Goal: Transaction & Acquisition: Purchase product/service

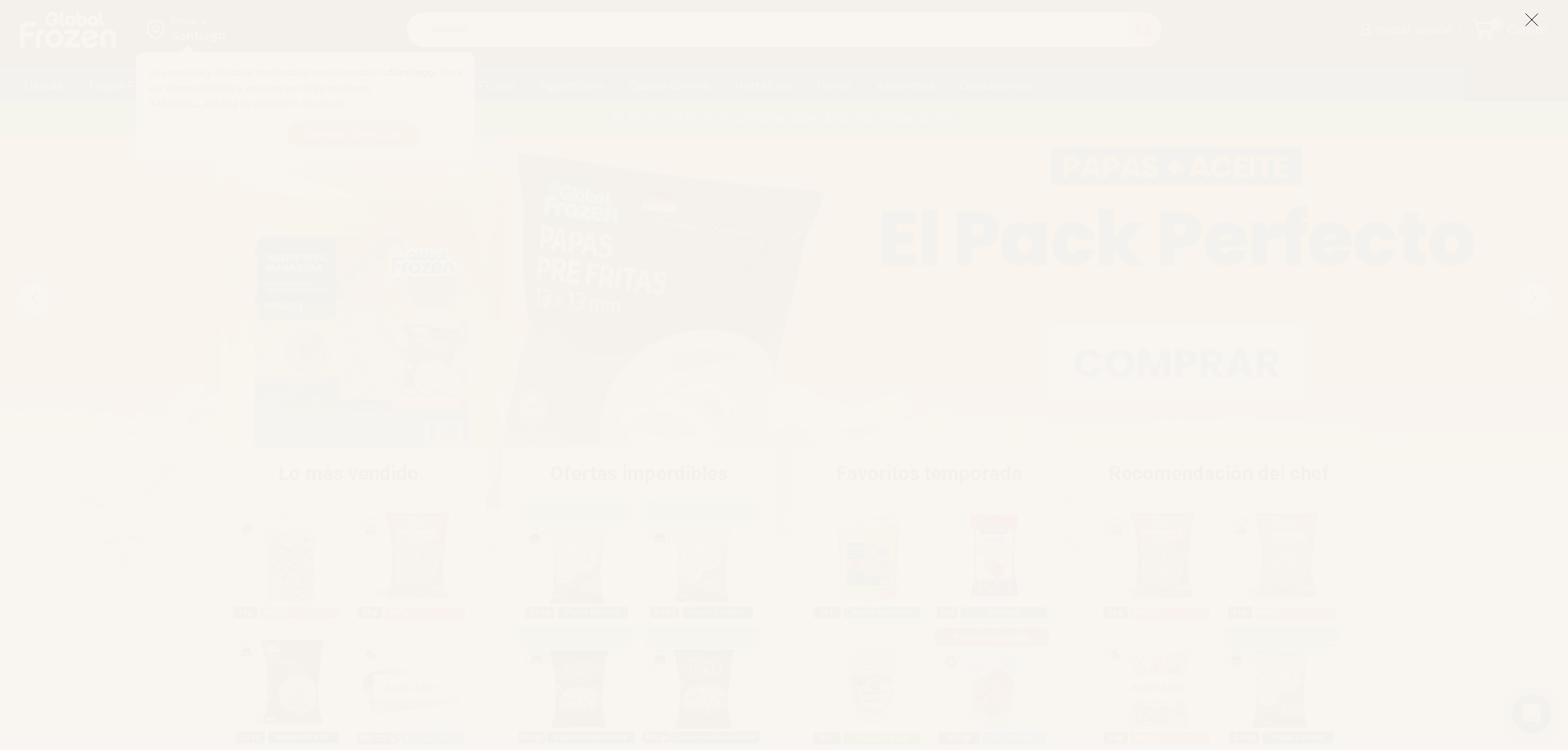
click at [1528, 18] on icon at bounding box center [1531, 19] width 15 height 15
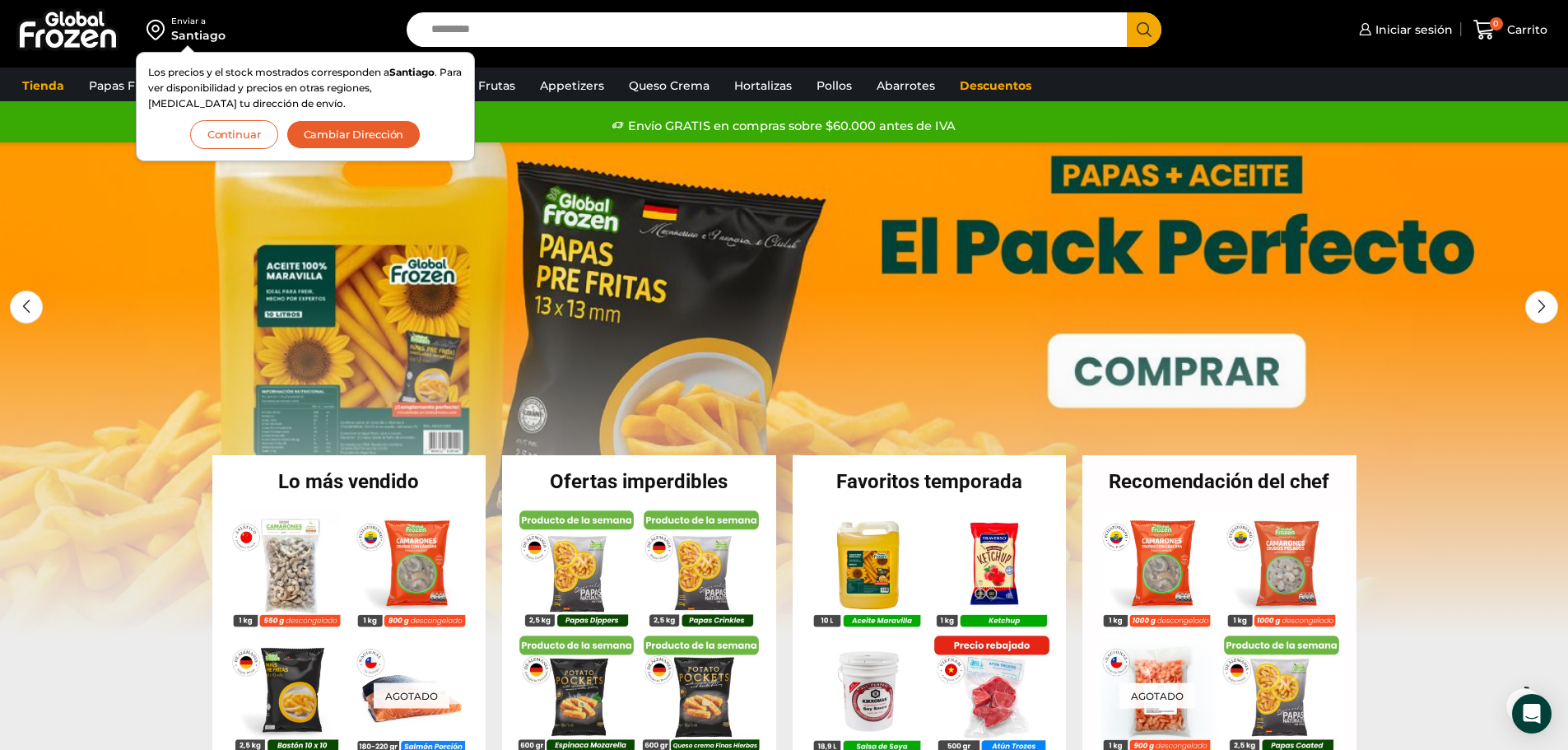
scroll to position [247, 0]
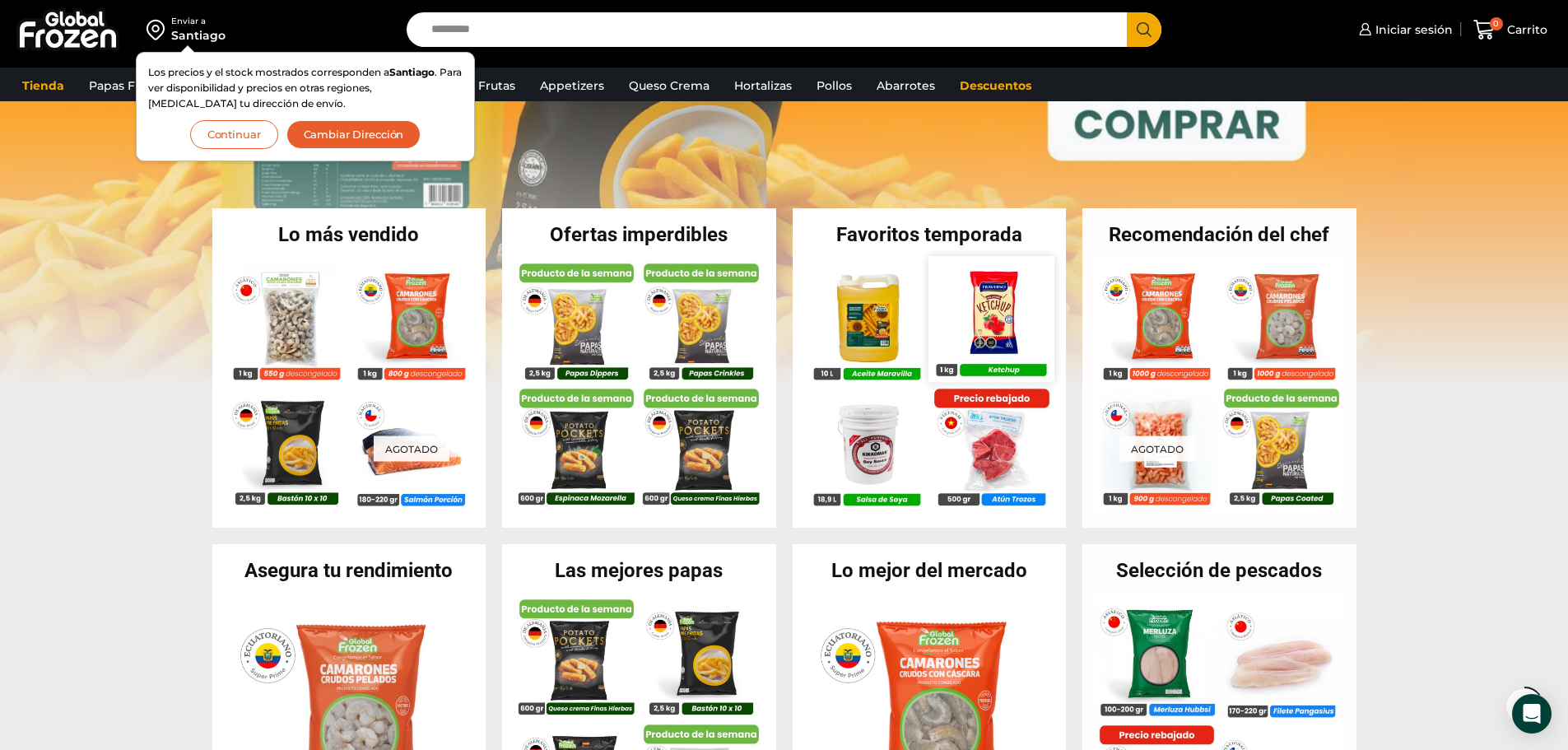
click at [1011, 323] on img at bounding box center [991, 319] width 126 height 126
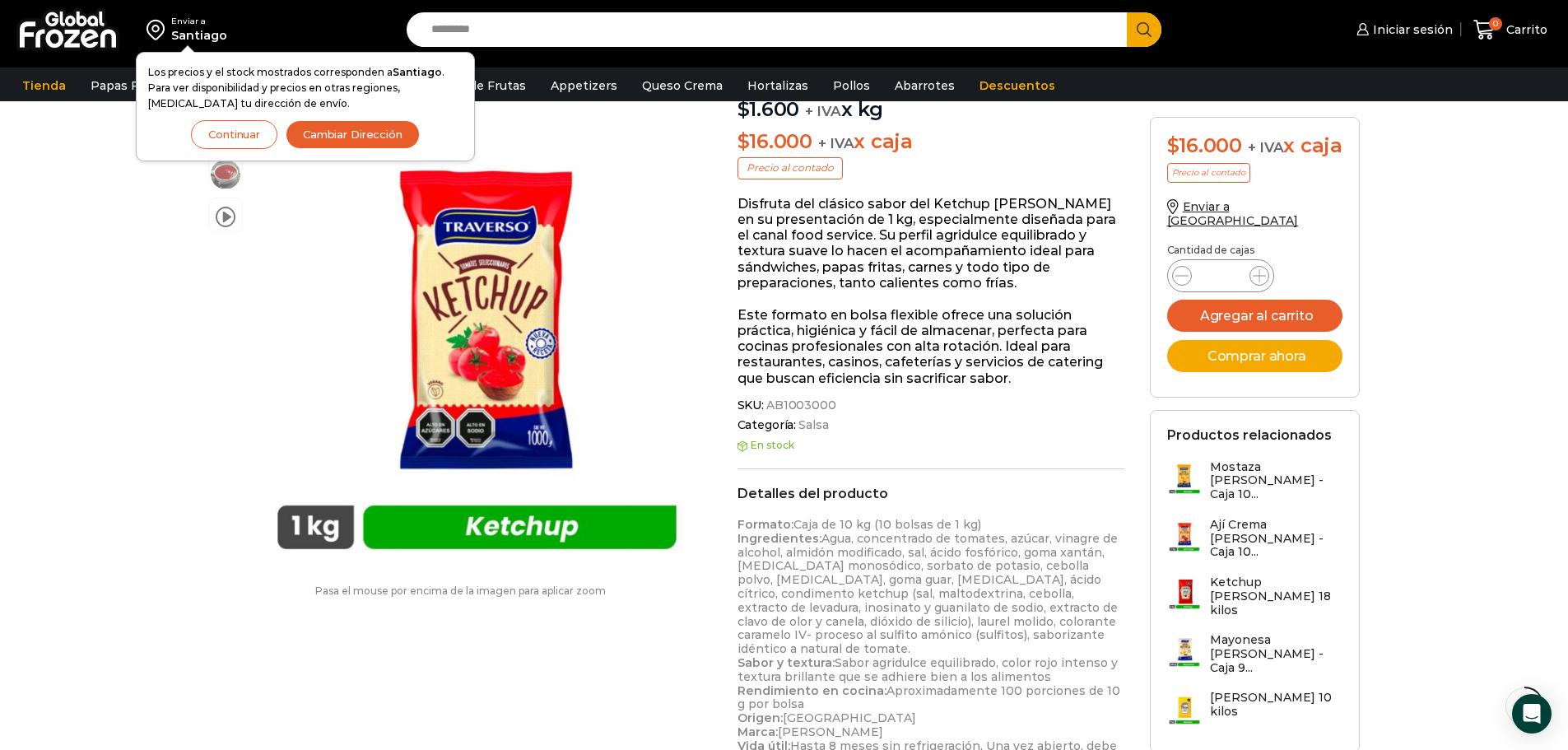
scroll to position [165, 0]
click at [1246, 319] on button "Agregar al carrito" at bounding box center [1255, 315] width 176 height 32
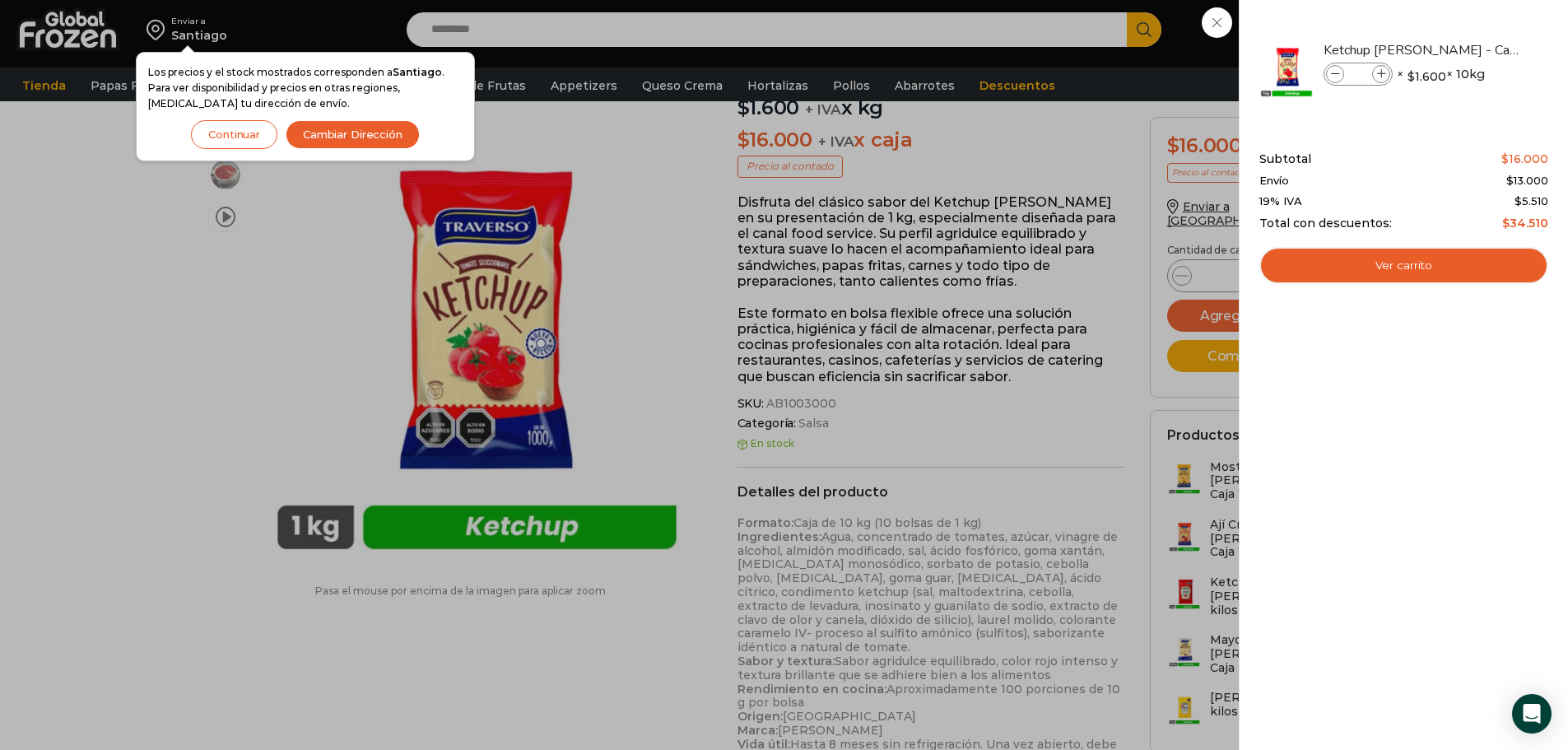
click at [1470, 49] on div "1 Carrito 1 1 Shopping Cart *" at bounding box center [1511, 30] width 83 height 39
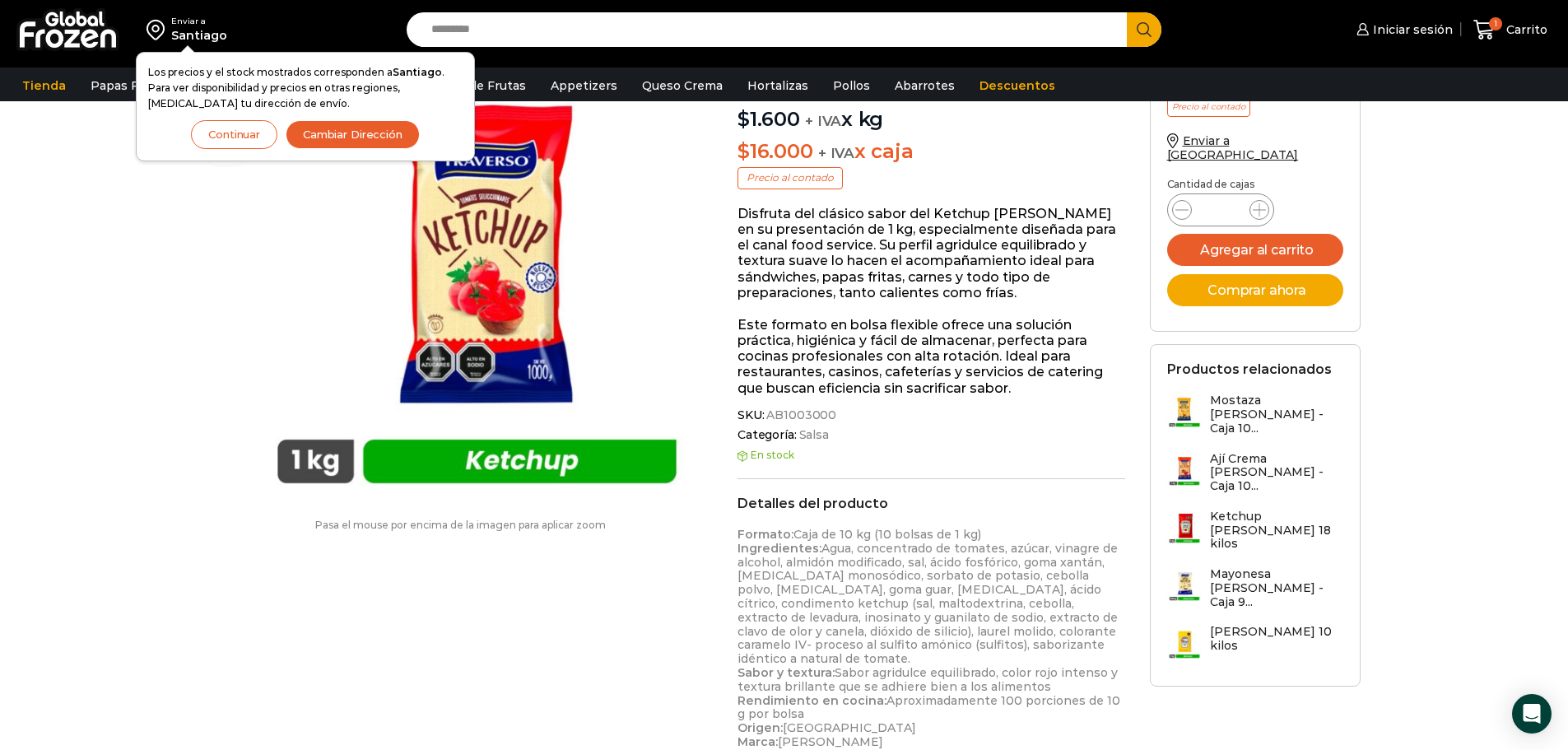
scroll to position [0, 0]
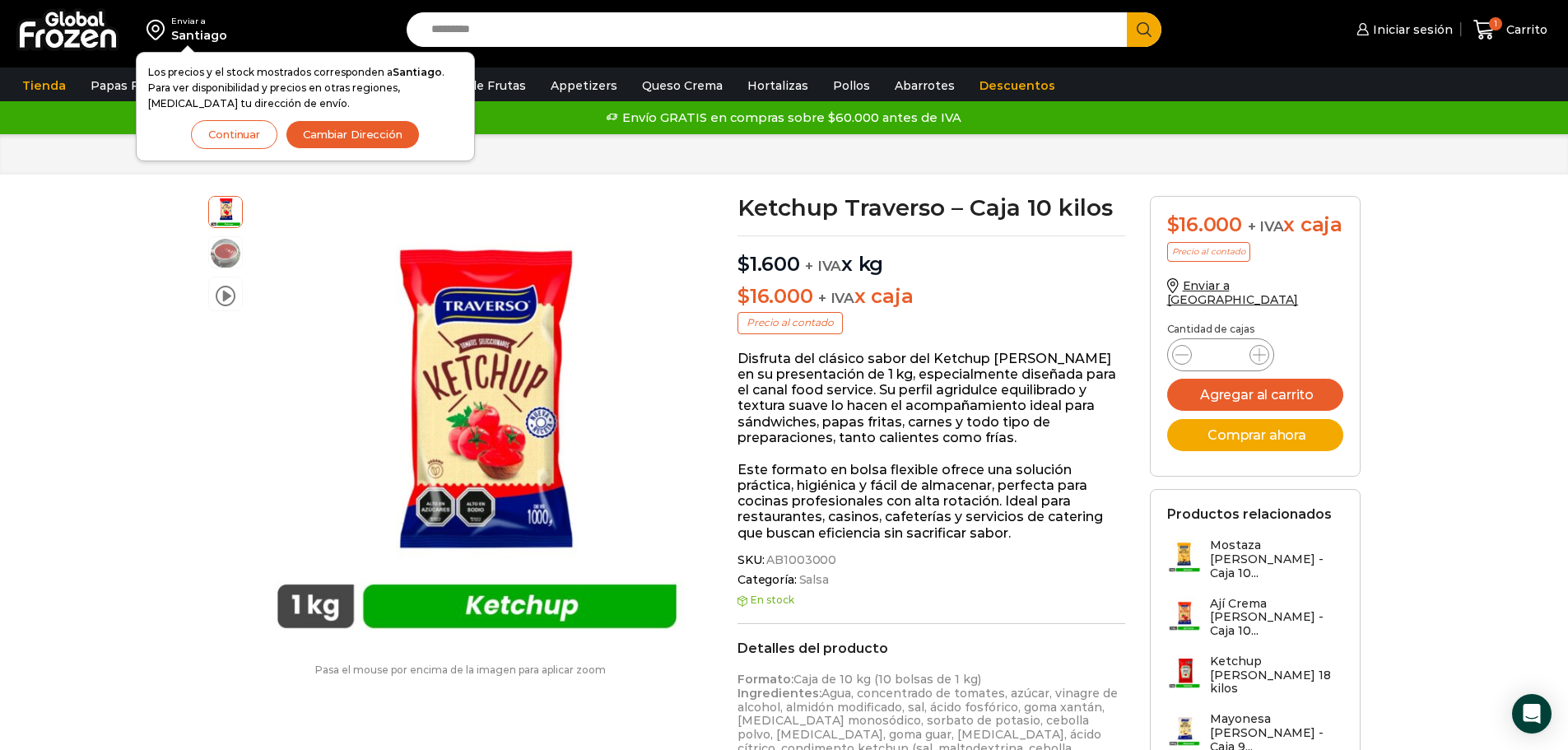
click at [457, 27] on input "Search input" at bounding box center [771, 29] width 696 height 34
type input "********"
click at [1127, 12] on button "Search" at bounding box center [1144, 29] width 34 height 34
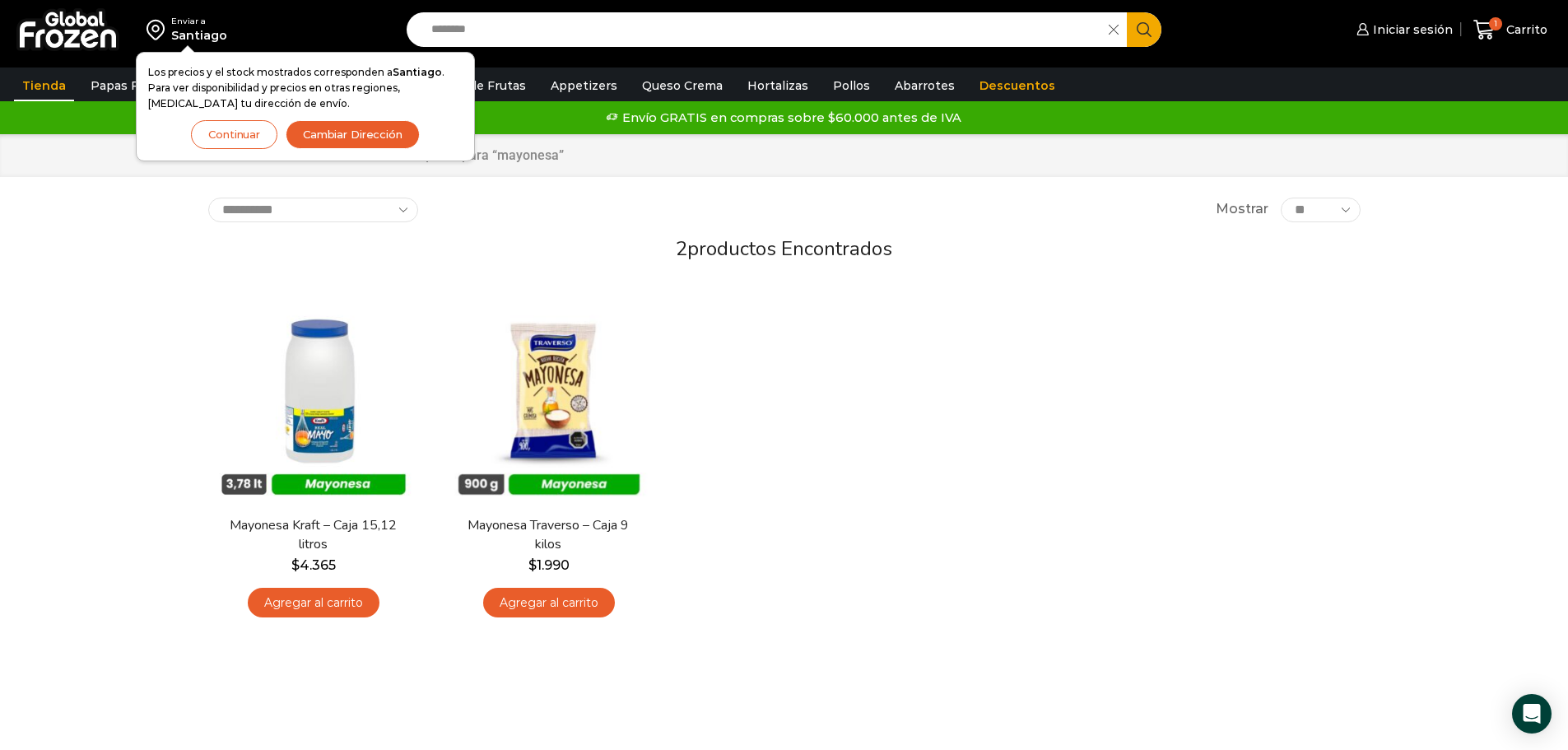
click at [126, 395] on div "Enviar a [GEOGRAPHIC_DATA] Los precios y el stock mostrados corresponden a [GEO…" at bounding box center [784, 403] width 1568 height 807
drag, startPoint x: 973, startPoint y: 466, endPoint x: 931, endPoint y: 445, distance: 47.0
click at [960, 458] on div "En stock Vista Rápida Mayonesa Kraft – Caja 15,12 litros $ 4.365 Agregar al car…" at bounding box center [784, 461] width 1177 height 360
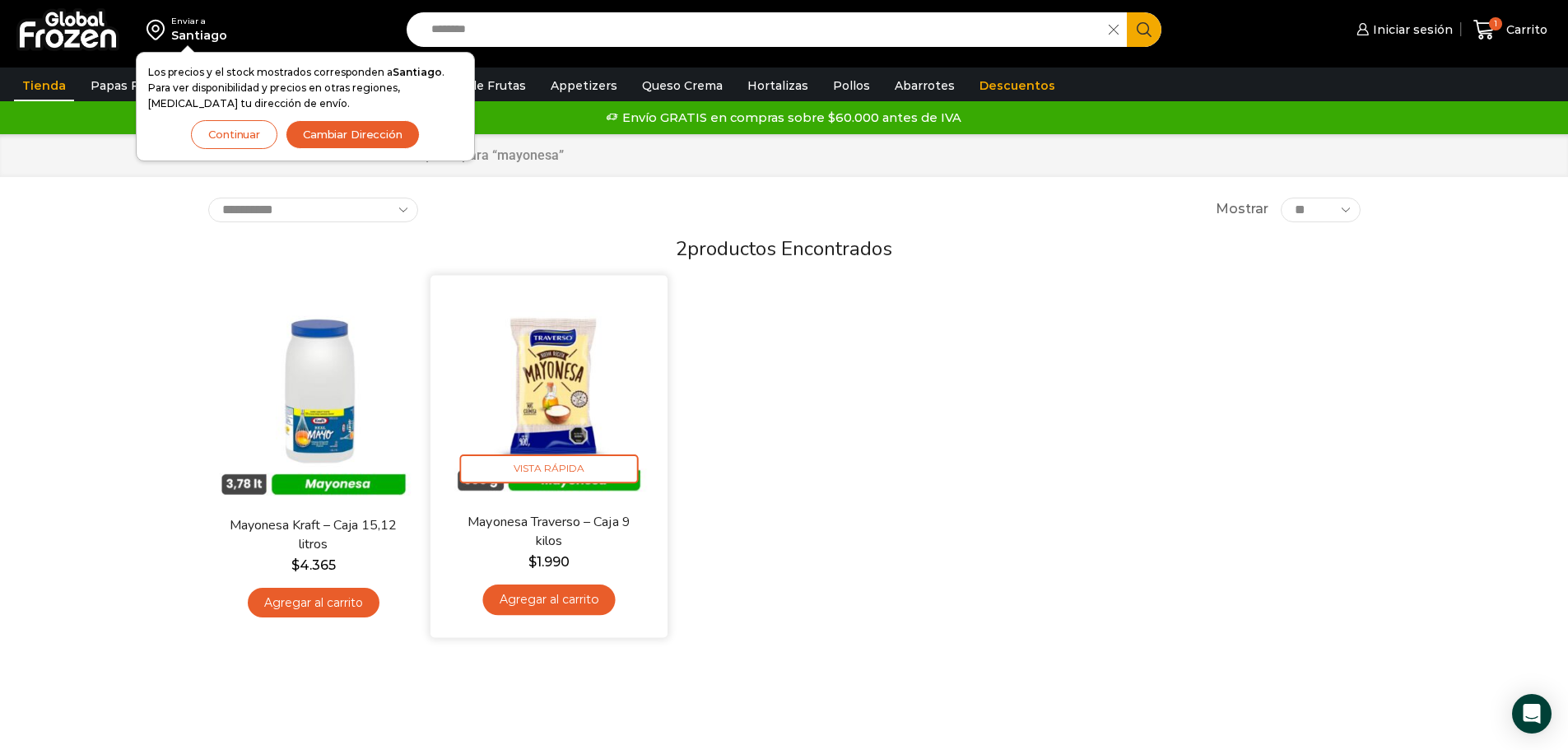
click at [573, 364] on img at bounding box center [549, 393] width 212 height 213
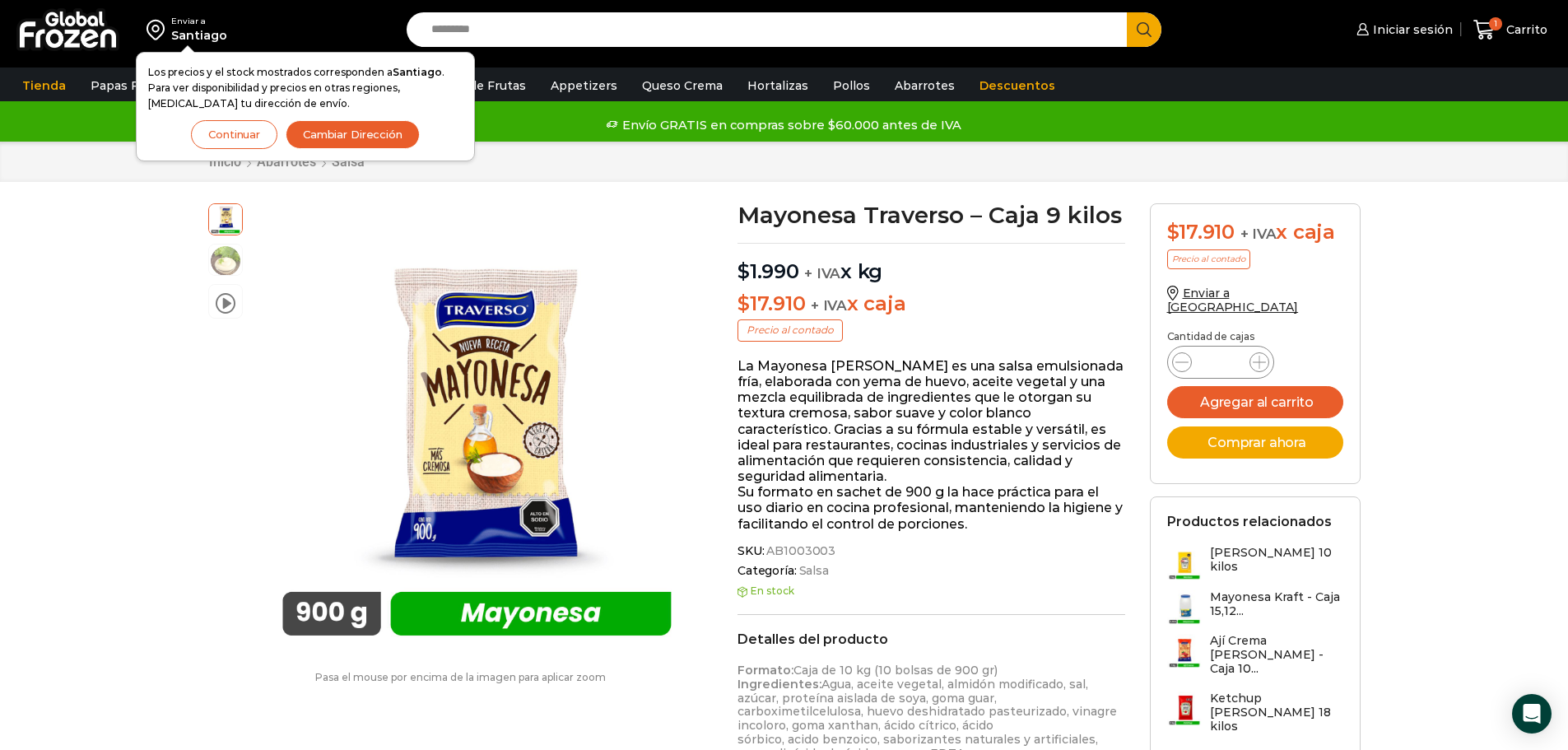
click at [499, 33] on input "Search input" at bounding box center [771, 29] width 696 height 34
type input "******"
click at [1127, 12] on button "Search" at bounding box center [1144, 29] width 34 height 34
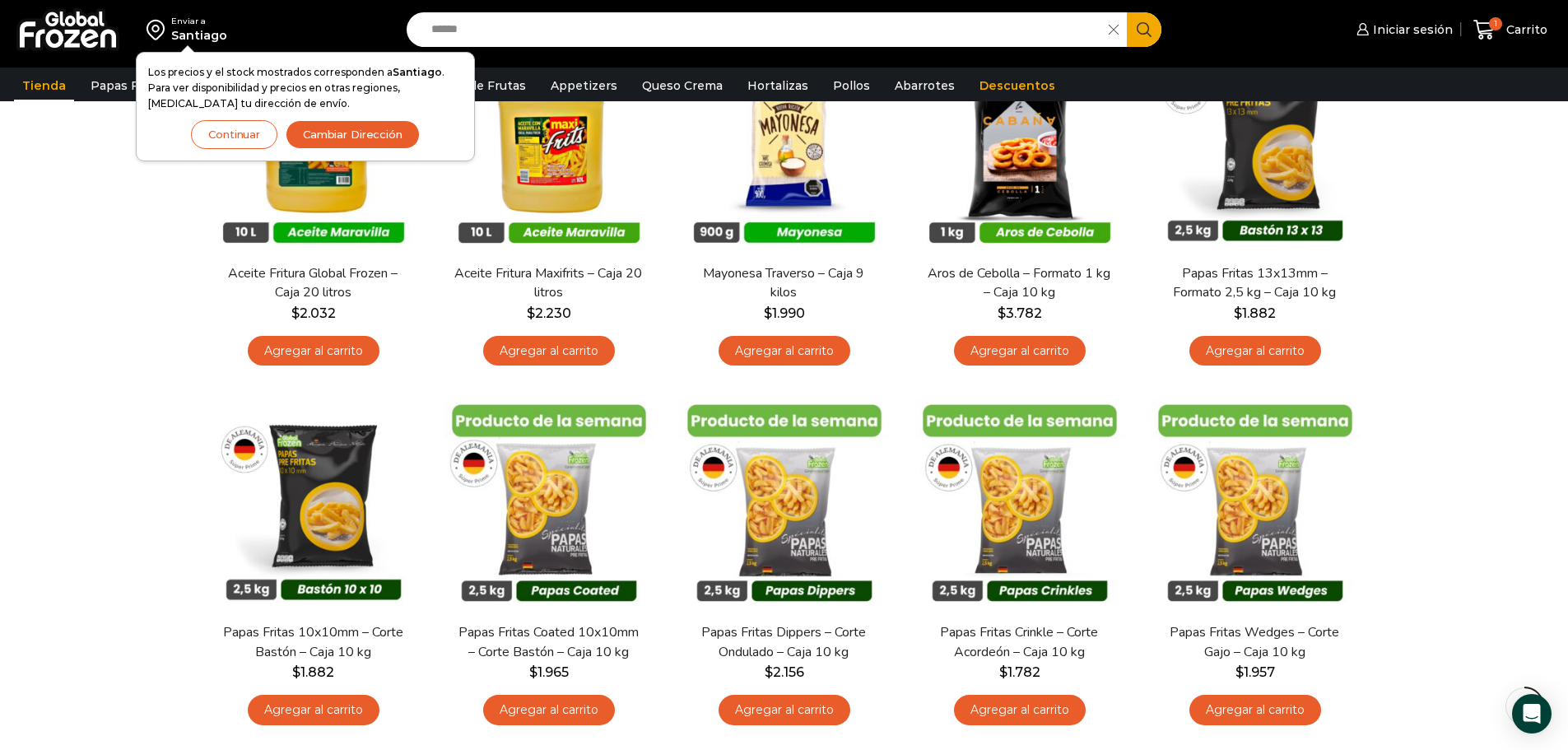
scroll to position [227, 0]
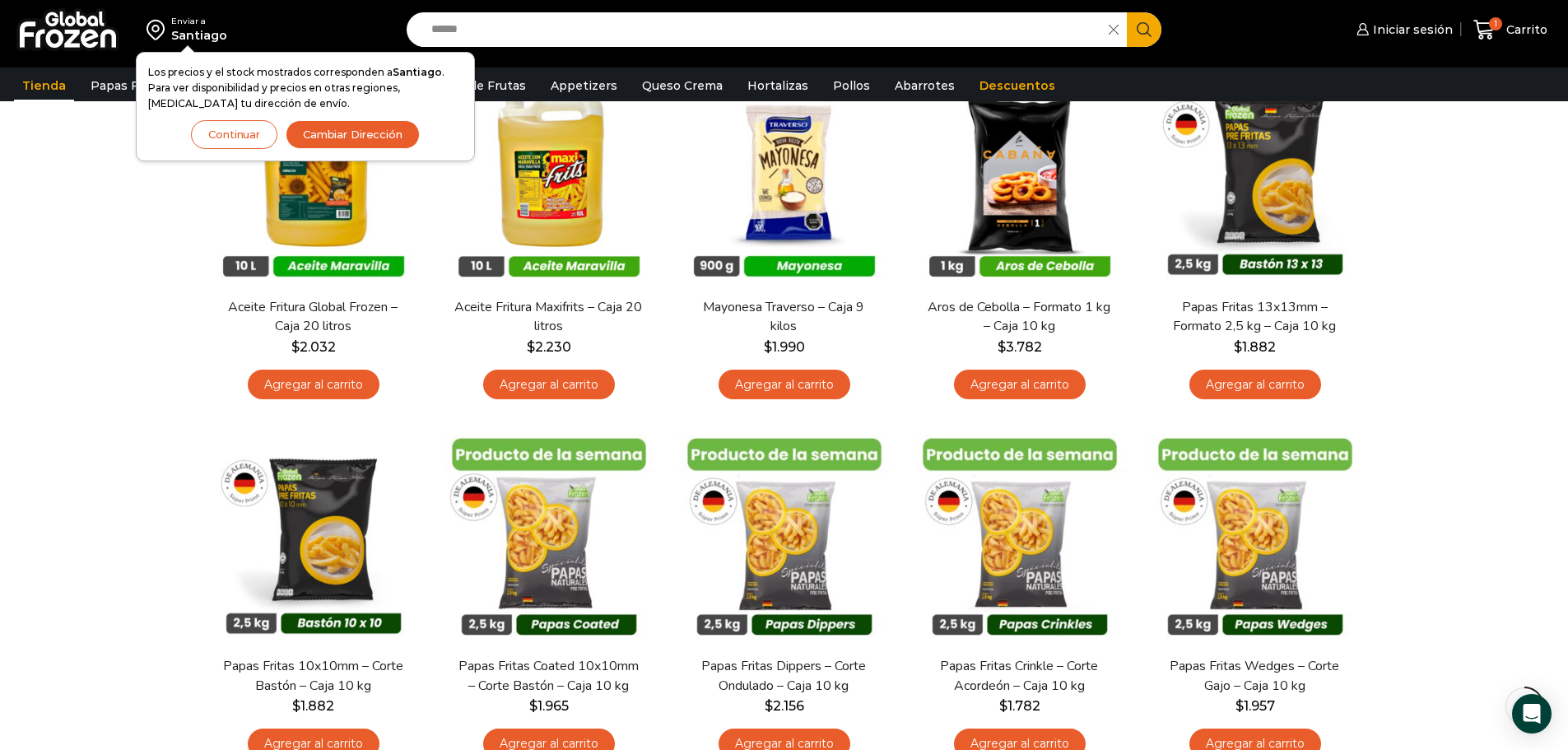
click at [243, 133] on button "Continuar" at bounding box center [234, 134] width 86 height 29
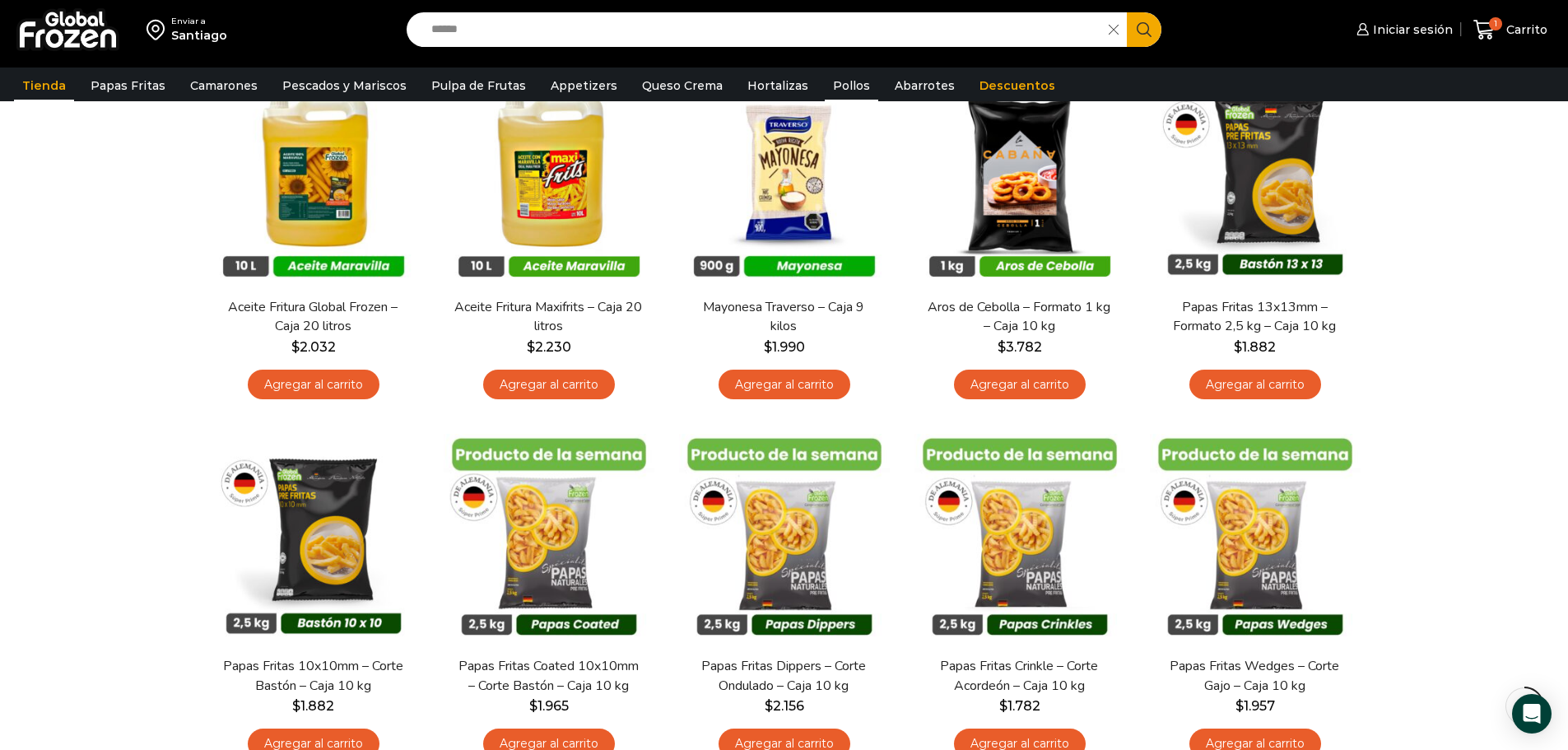
click at [824, 82] on link "Pollos" at bounding box center [851, 86] width 54 height 32
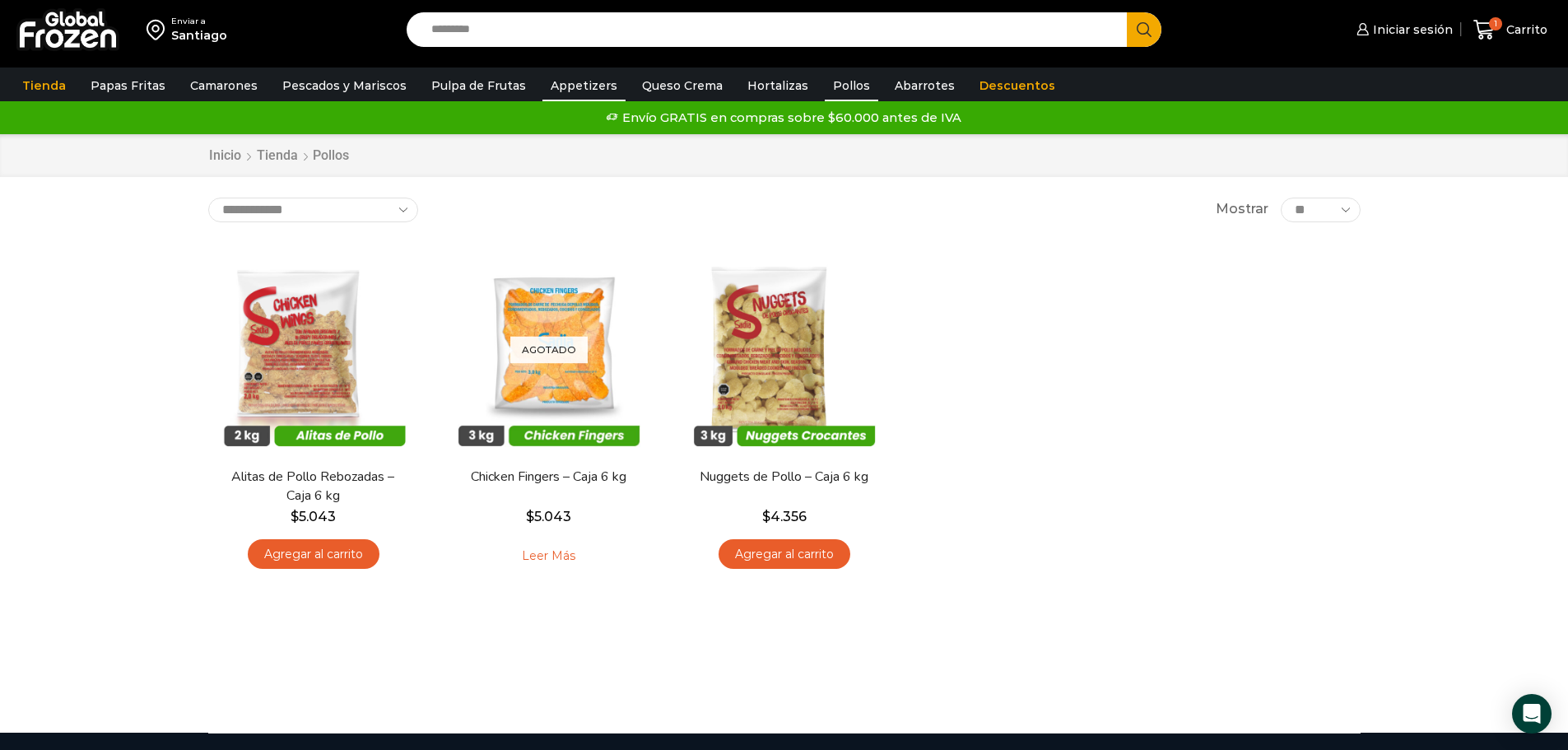
click at [544, 83] on link "Appetizers" at bounding box center [584, 86] width 83 height 32
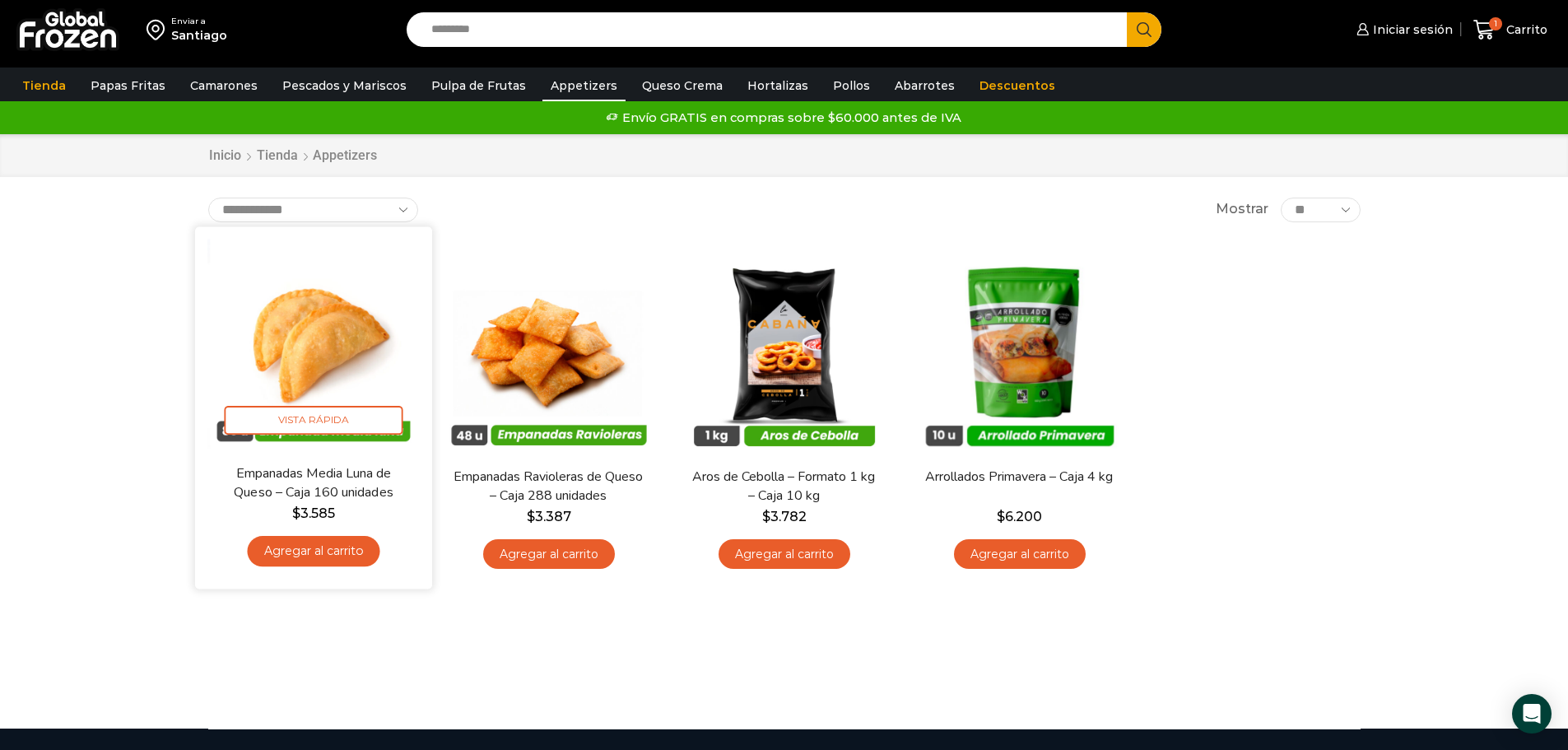
click at [355, 297] on img at bounding box center [313, 345] width 212 height 213
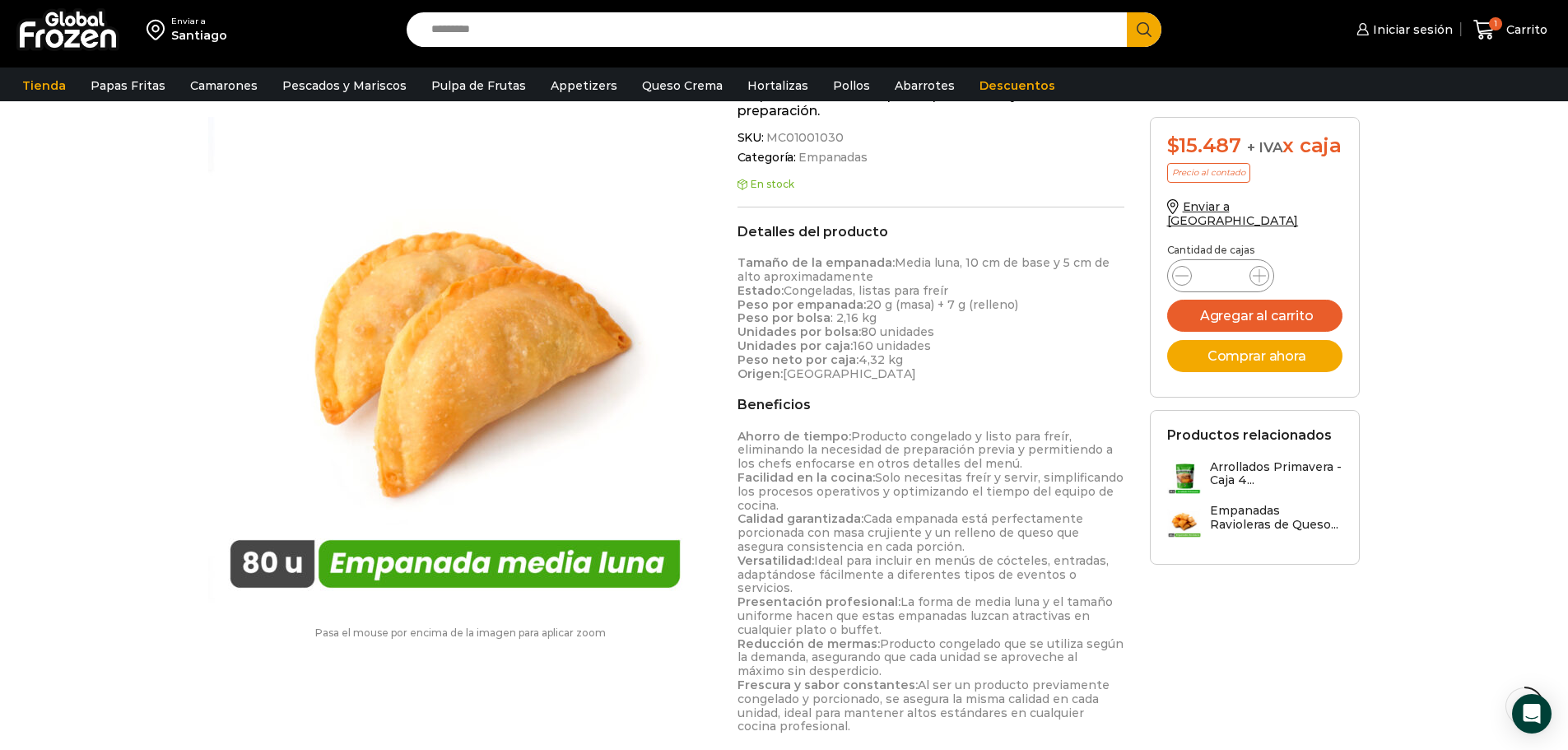
scroll to position [329, 0]
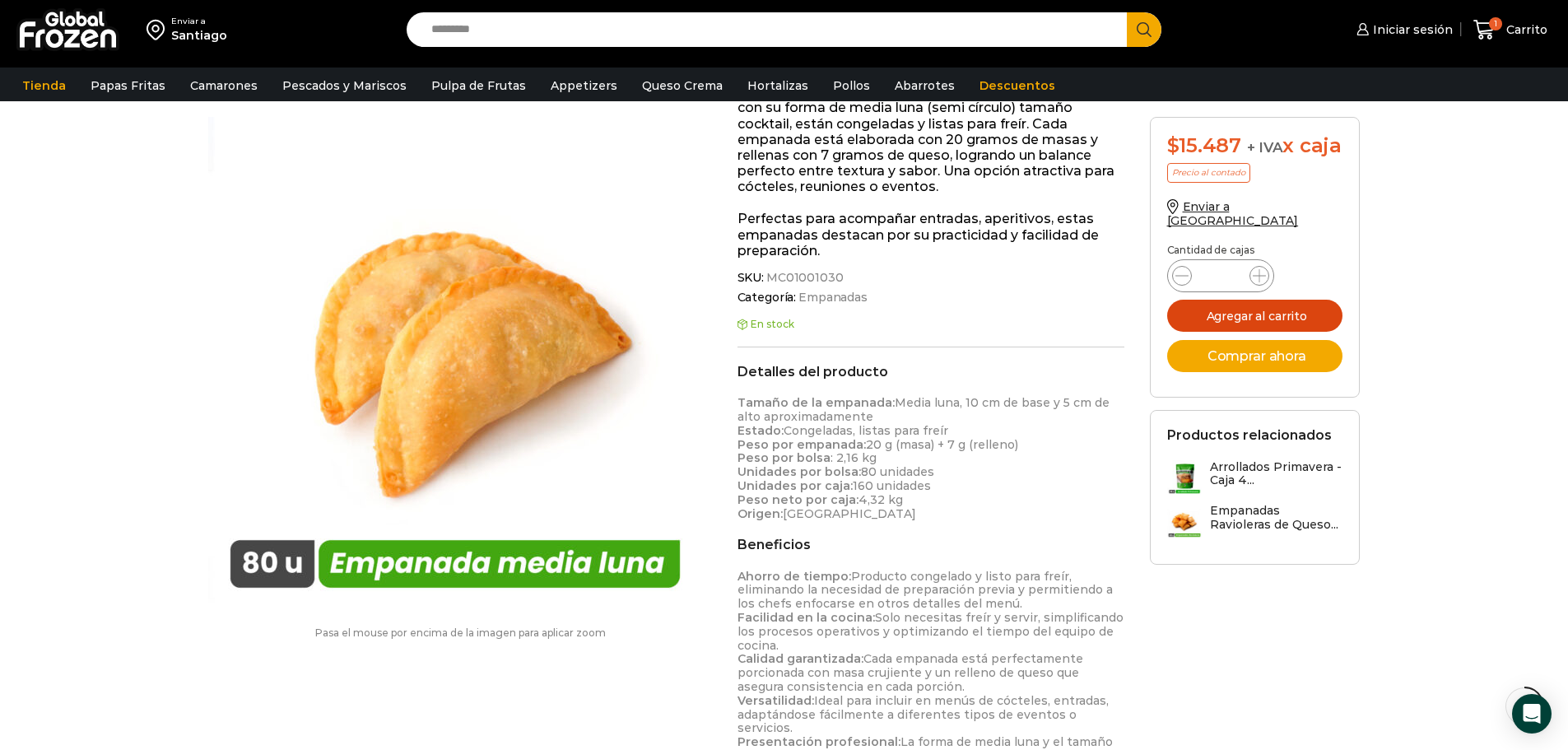
click at [1222, 325] on button "Agregar al carrito" at bounding box center [1255, 315] width 176 height 32
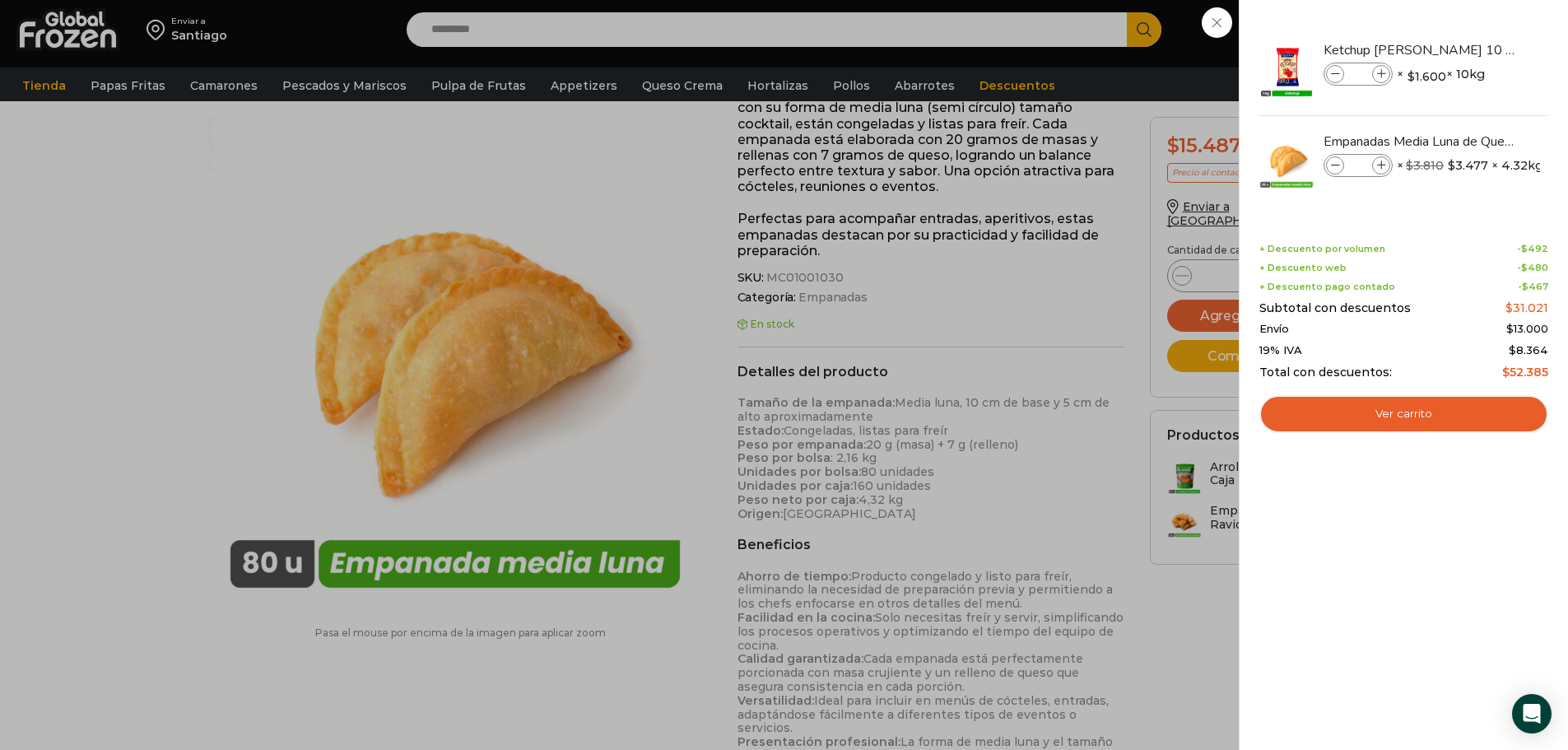
click at [1470, 49] on div "2 Carrito 2 2 Shopping Cart *" at bounding box center [1511, 30] width 83 height 39
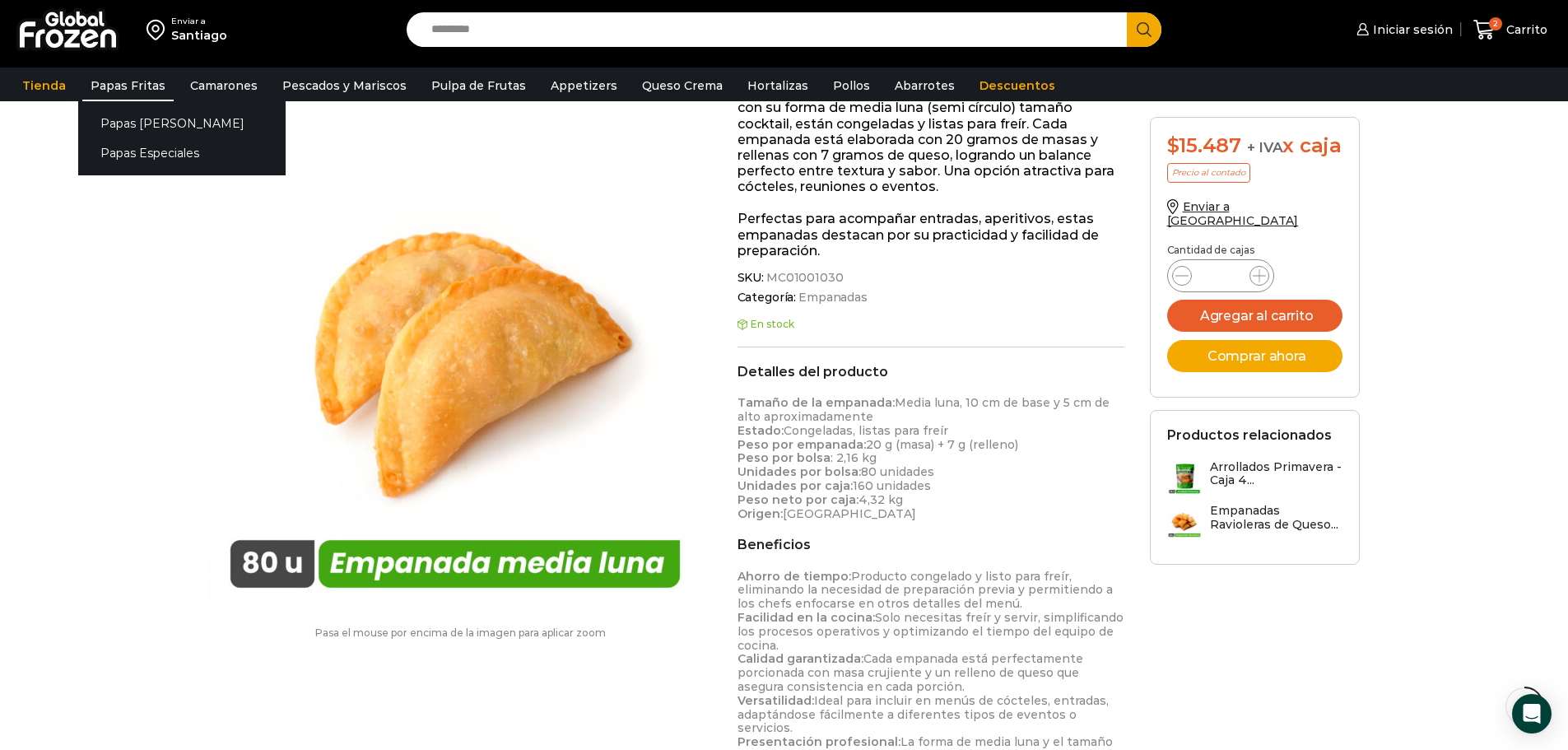
click at [126, 87] on link "Papas Fritas" at bounding box center [128, 86] width 91 height 32
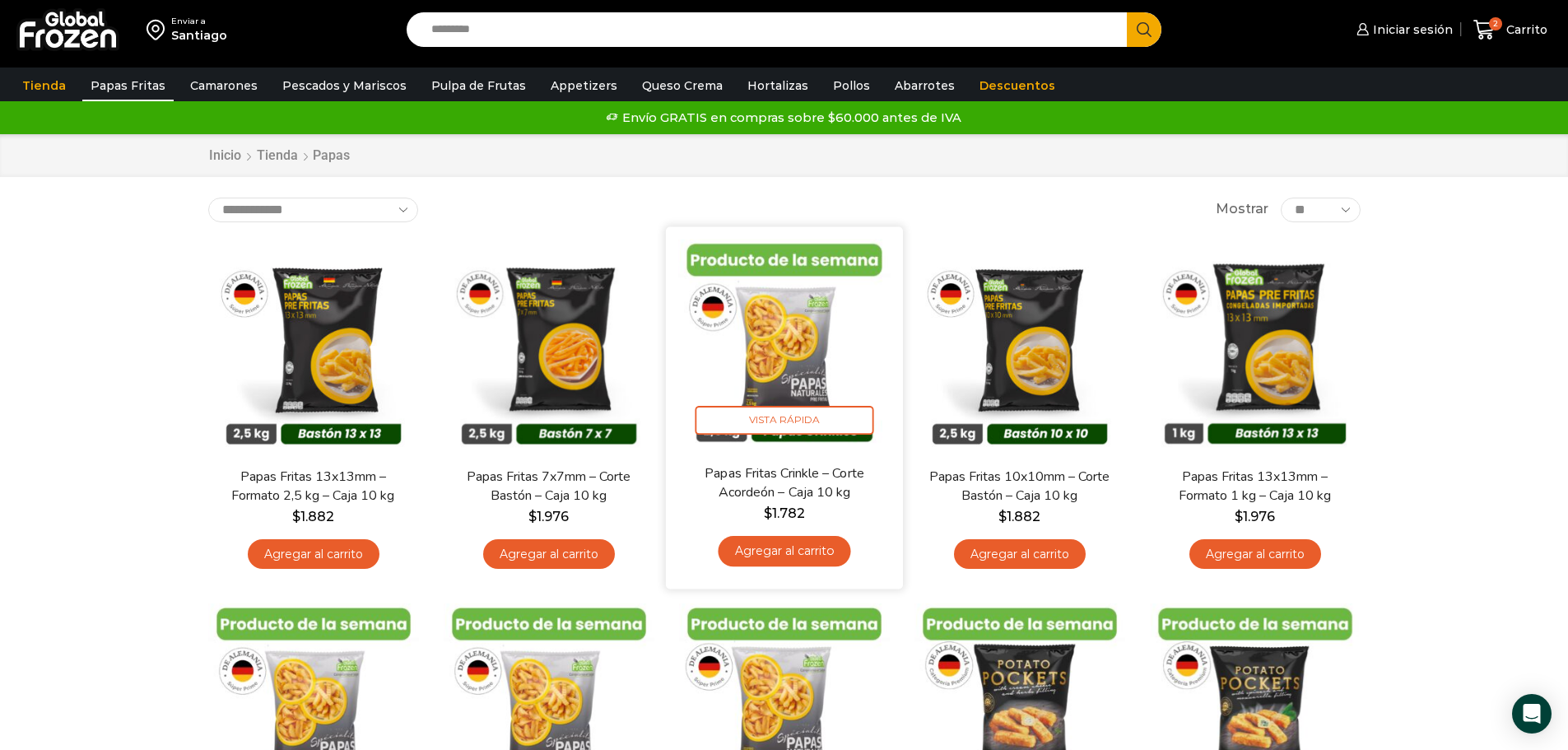
click at [798, 363] on img at bounding box center [785, 345] width 212 height 213
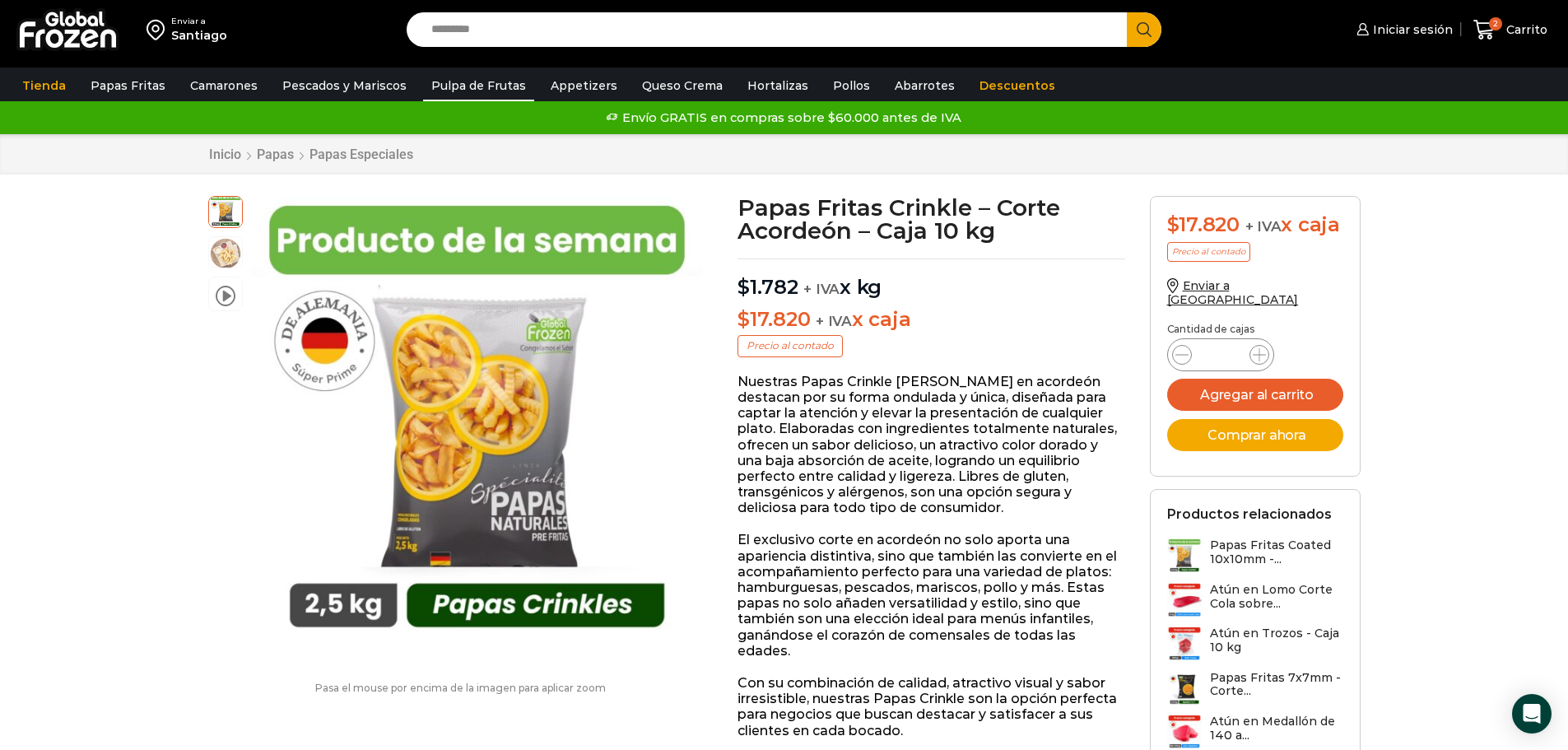
click at [469, 83] on link "Pulpa de Frutas" at bounding box center [478, 86] width 111 height 32
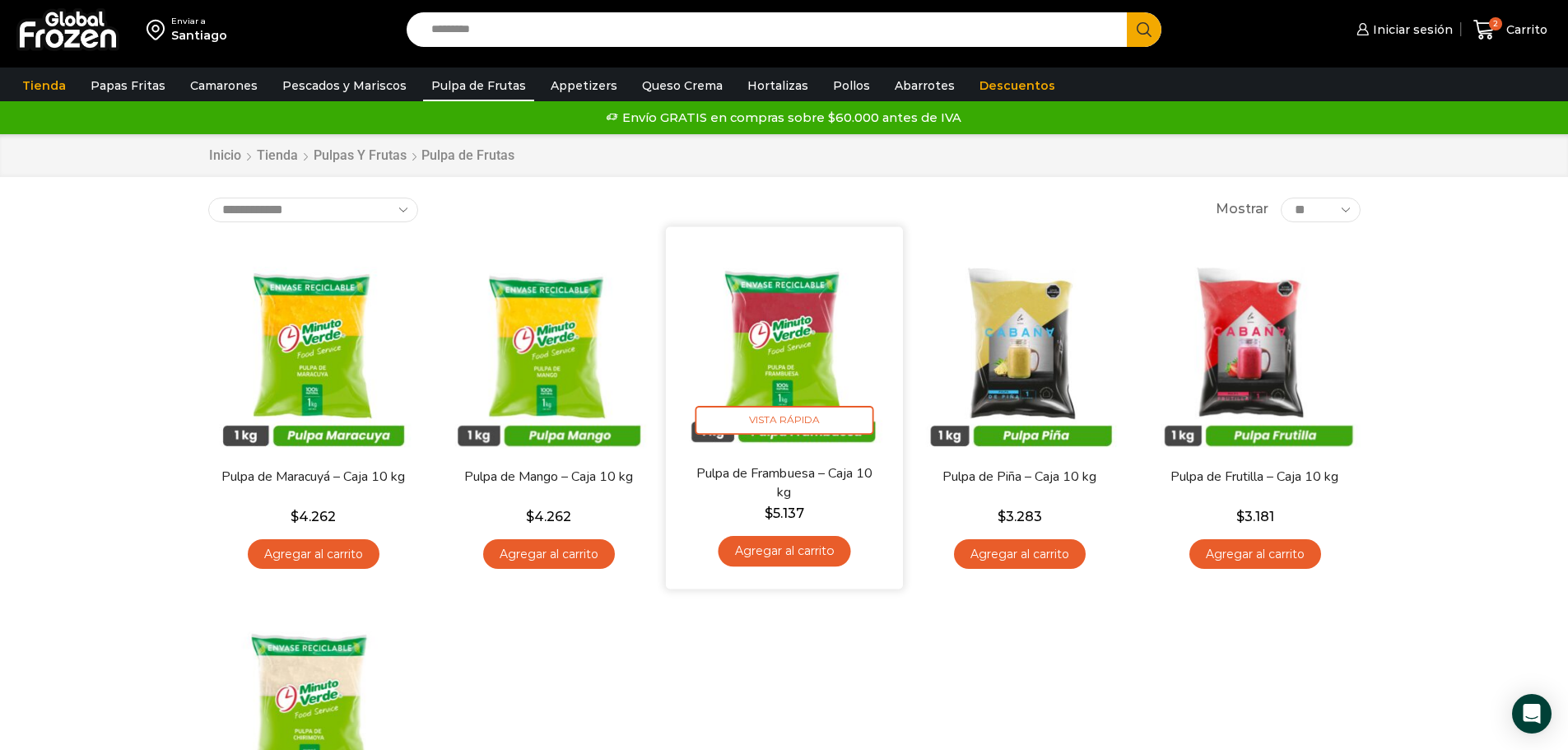
click at [792, 558] on link "Agregar al carrito" at bounding box center [784, 551] width 133 height 31
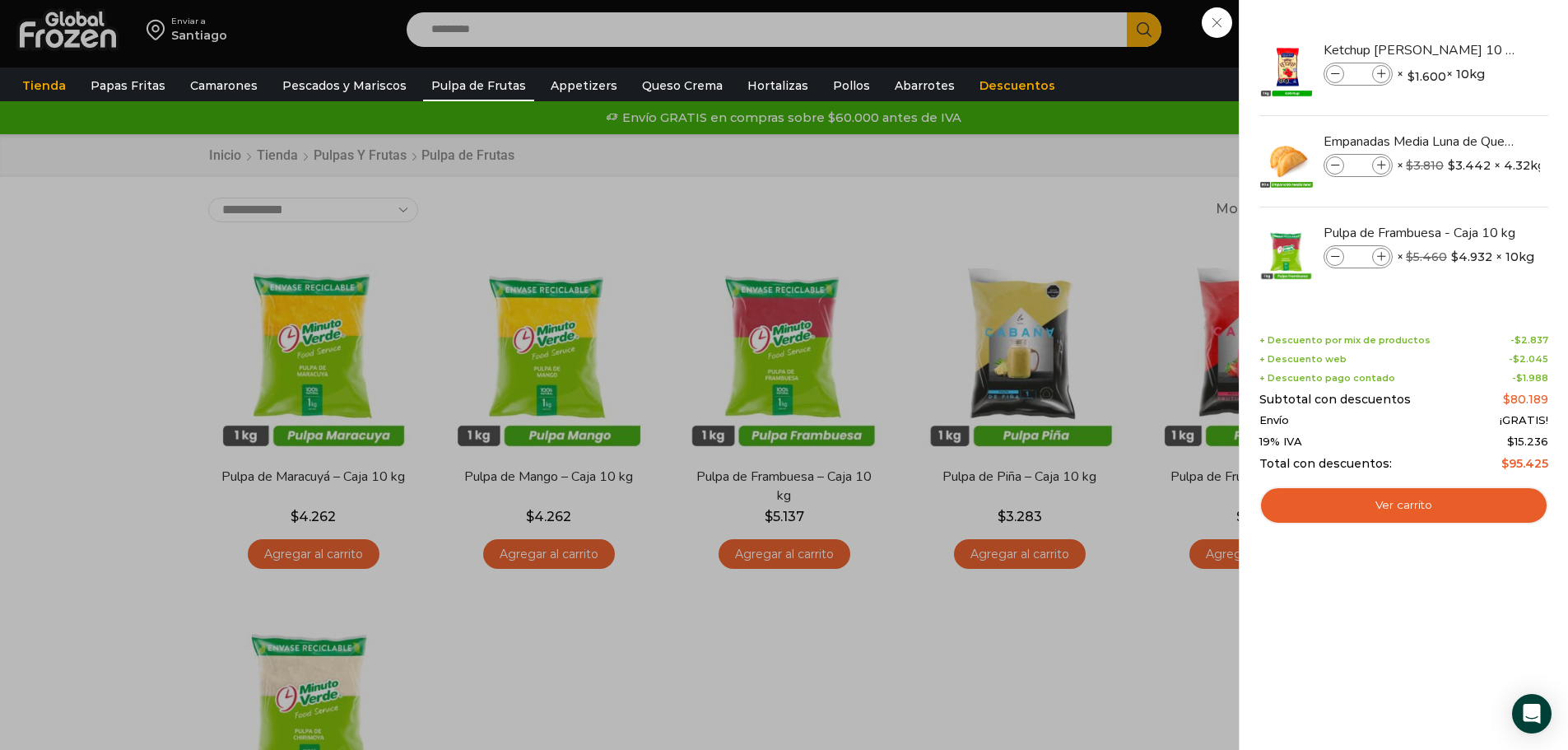
click at [1470, 49] on div "3 Carrito 3 3 Shopping Cart *" at bounding box center [1511, 30] width 83 height 39
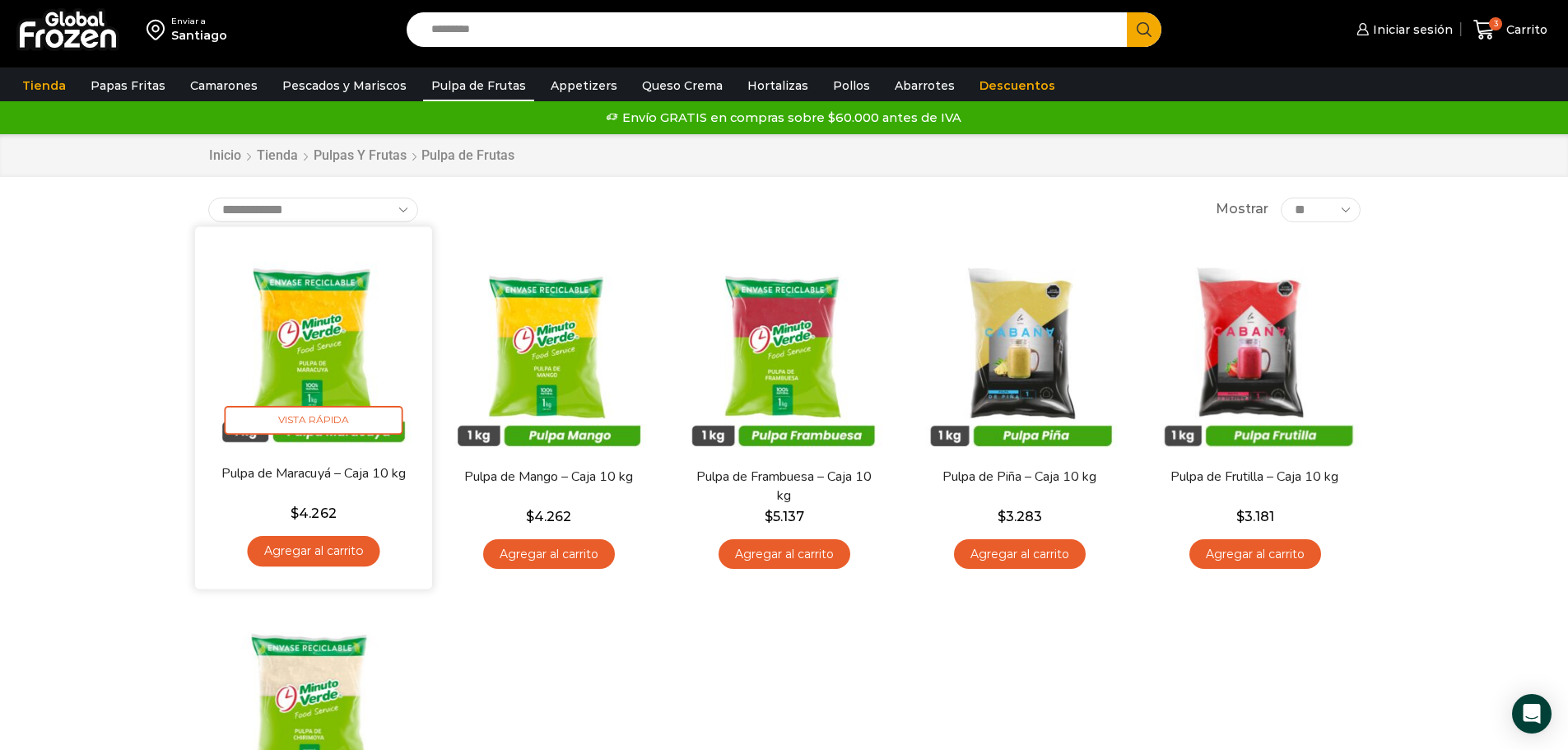
click at [333, 552] on link "Agregar al carrito" at bounding box center [313, 551] width 133 height 31
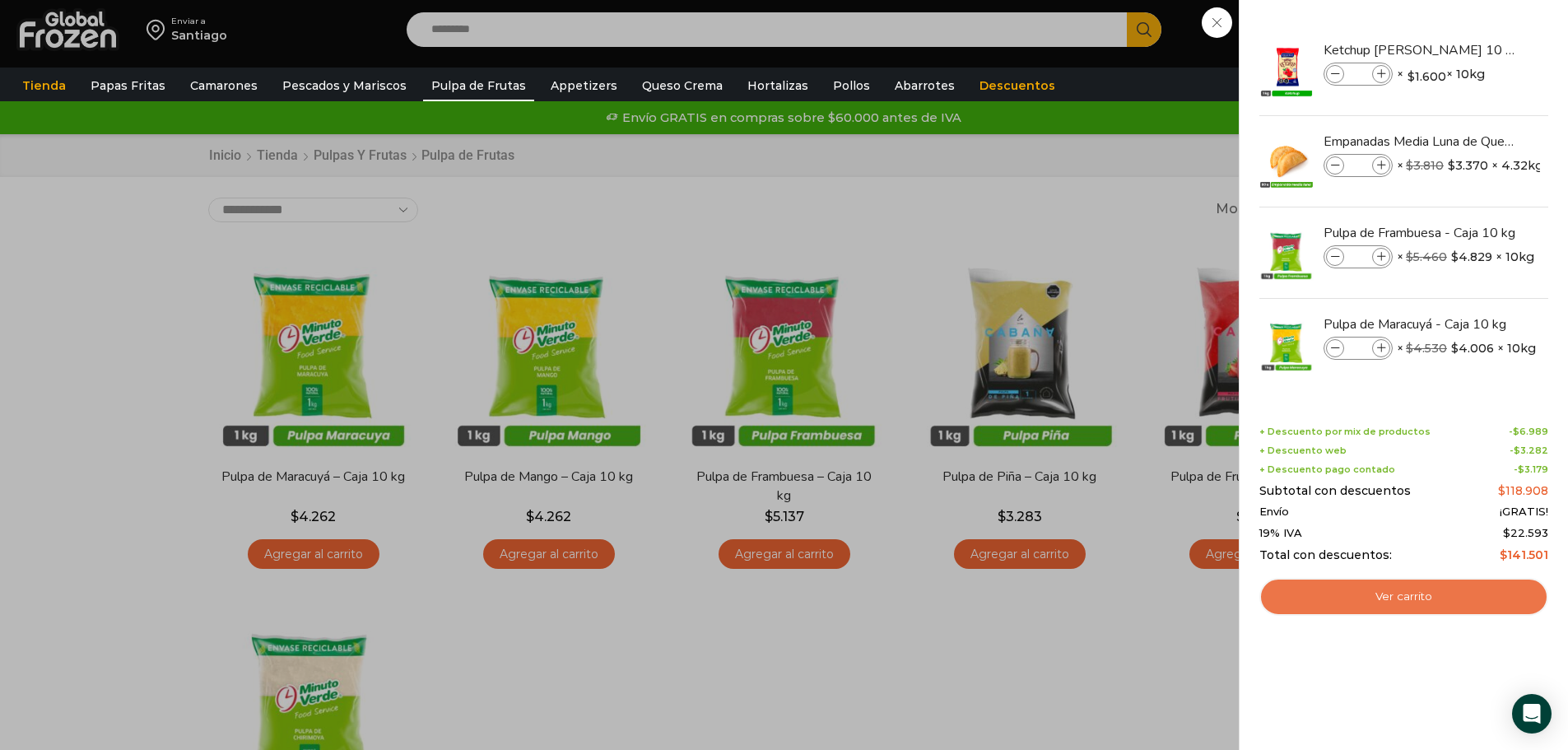
click at [1429, 595] on link "Ver carrito" at bounding box center [1403, 596] width 289 height 38
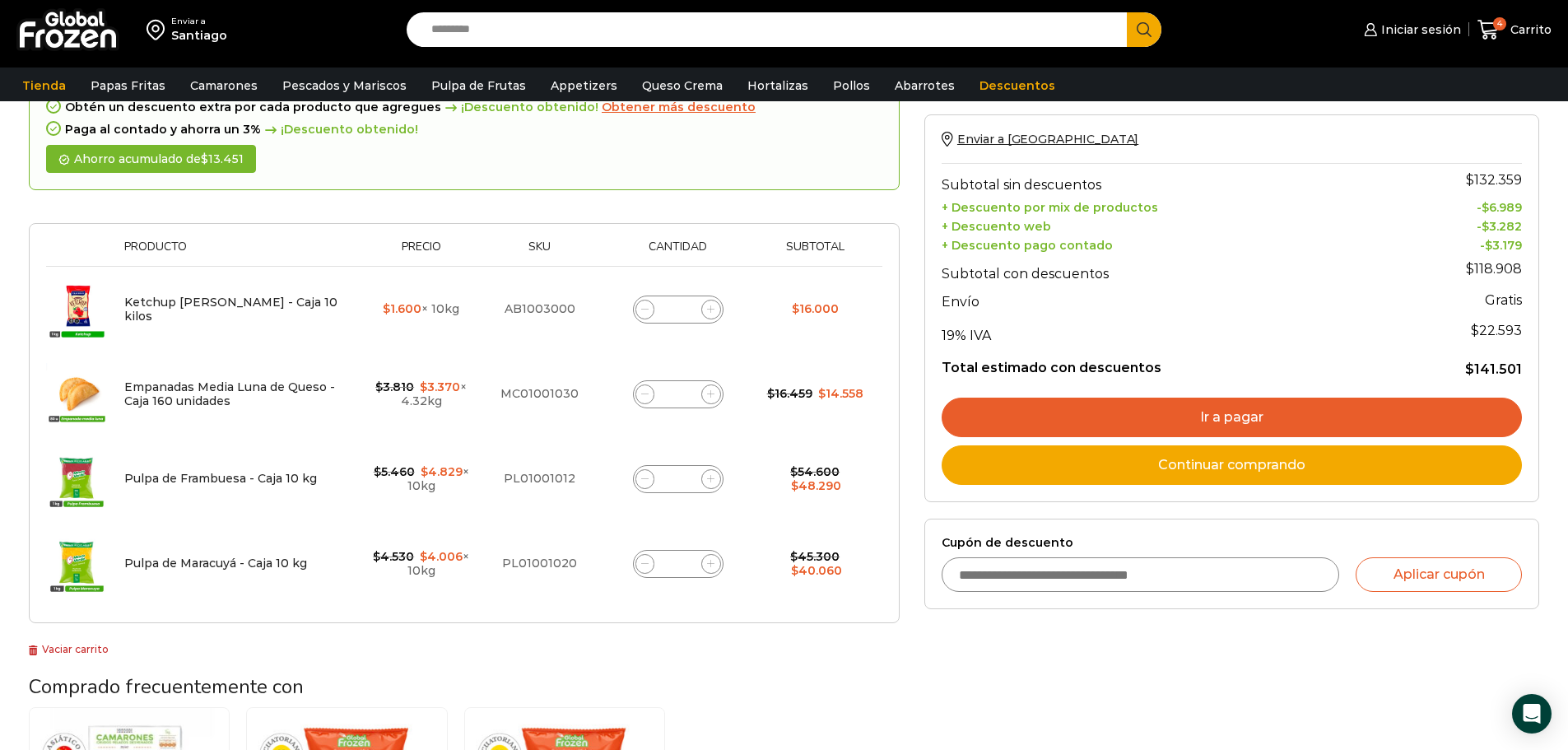
scroll to position [165, 0]
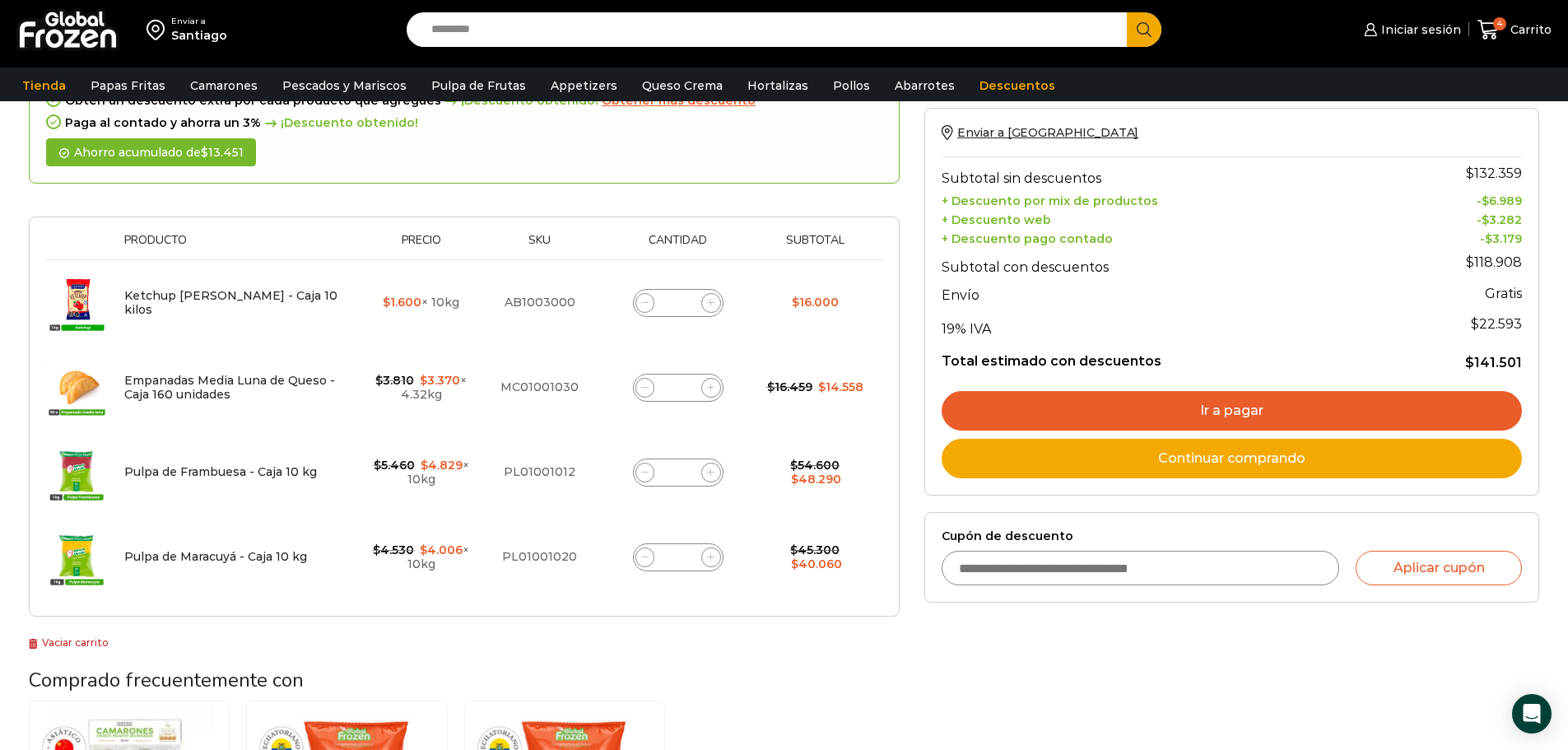
click at [507, 38] on input "Search input" at bounding box center [771, 29] width 696 height 34
type input "********"
click at [1127, 12] on button "Search" at bounding box center [1144, 29] width 34 height 34
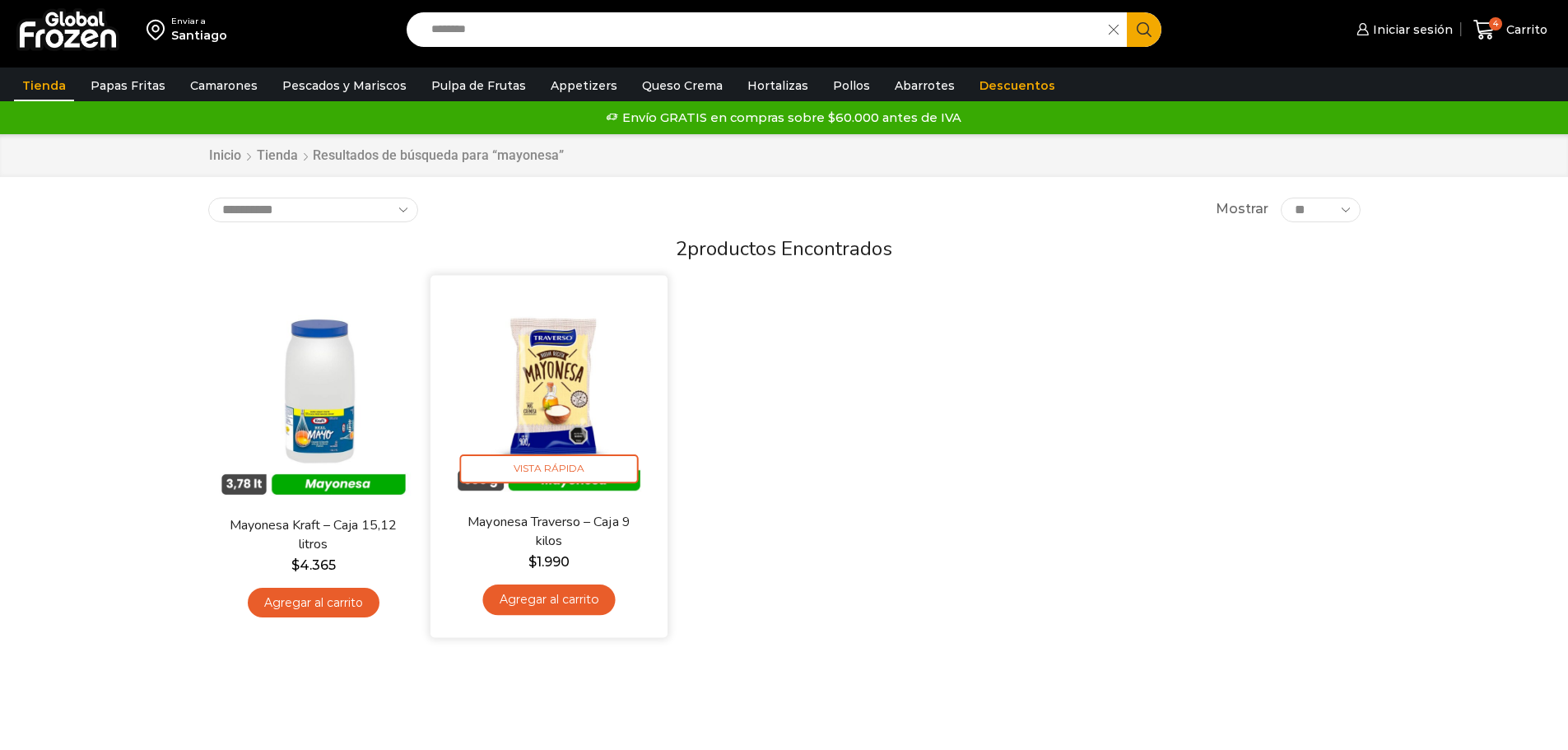
click at [539, 389] on img at bounding box center [549, 393] width 212 height 213
click at [544, 365] on img at bounding box center [549, 393] width 212 height 213
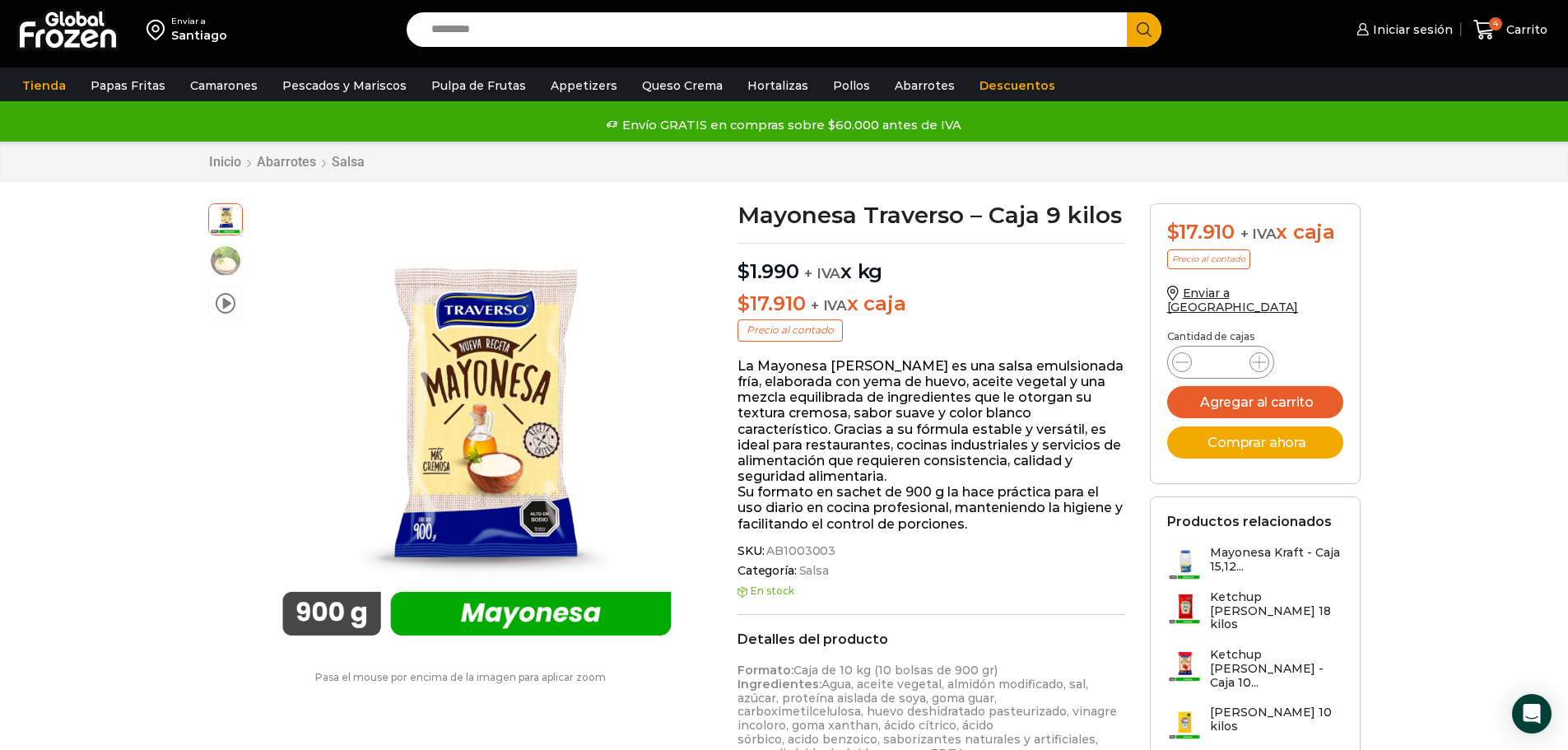
click at [1478, 9] on div "Enviar a [GEOGRAPHIC_DATA] Search input Search Iniciar sesión *" at bounding box center [784, 30] width 1560 height 60
click at [1493, 18] on span "4" at bounding box center [1495, 24] width 13 height 13
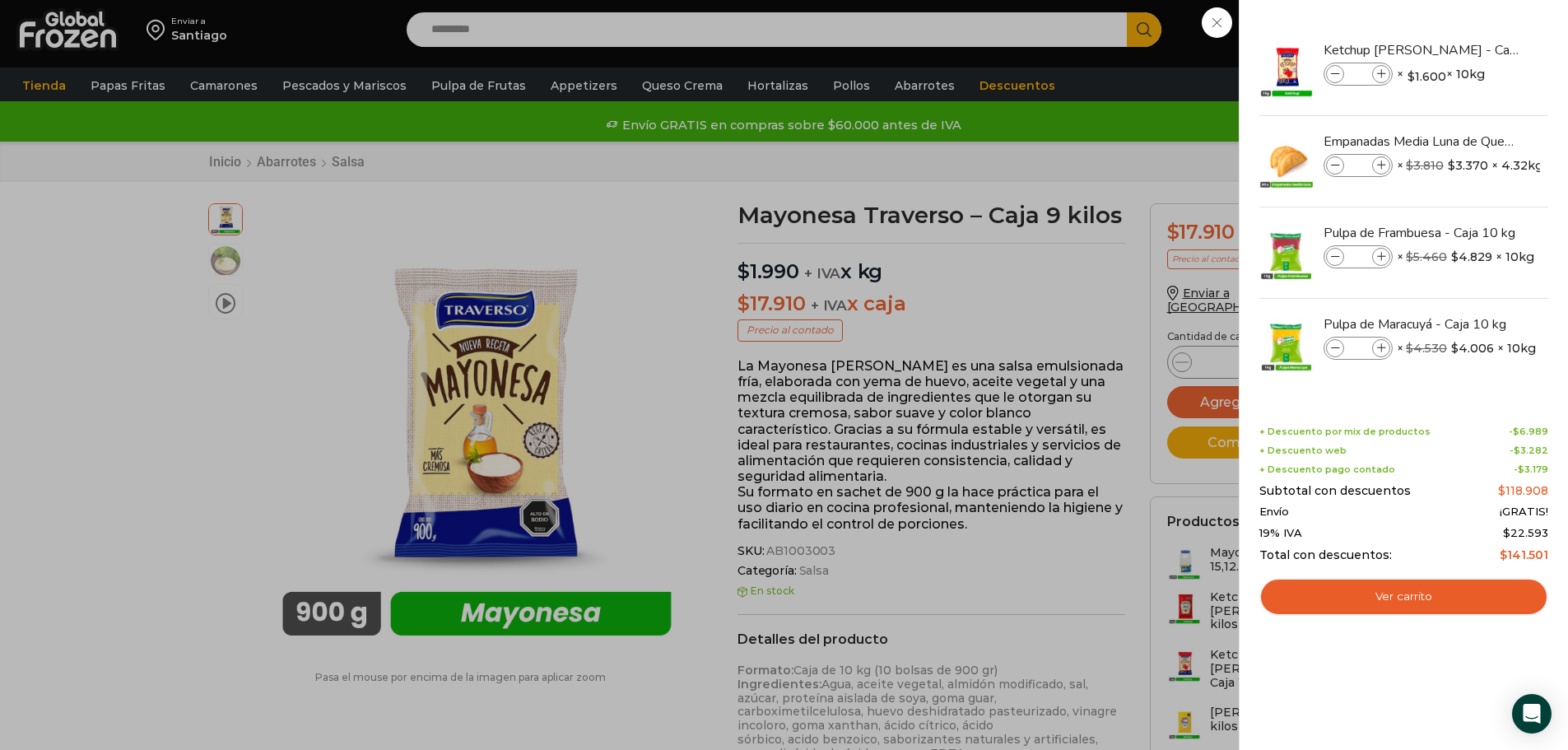
click at [1470, 49] on div "4 [GEOGRAPHIC_DATA] 4 4 Shopping Cart * $" at bounding box center [1511, 30] width 83 height 39
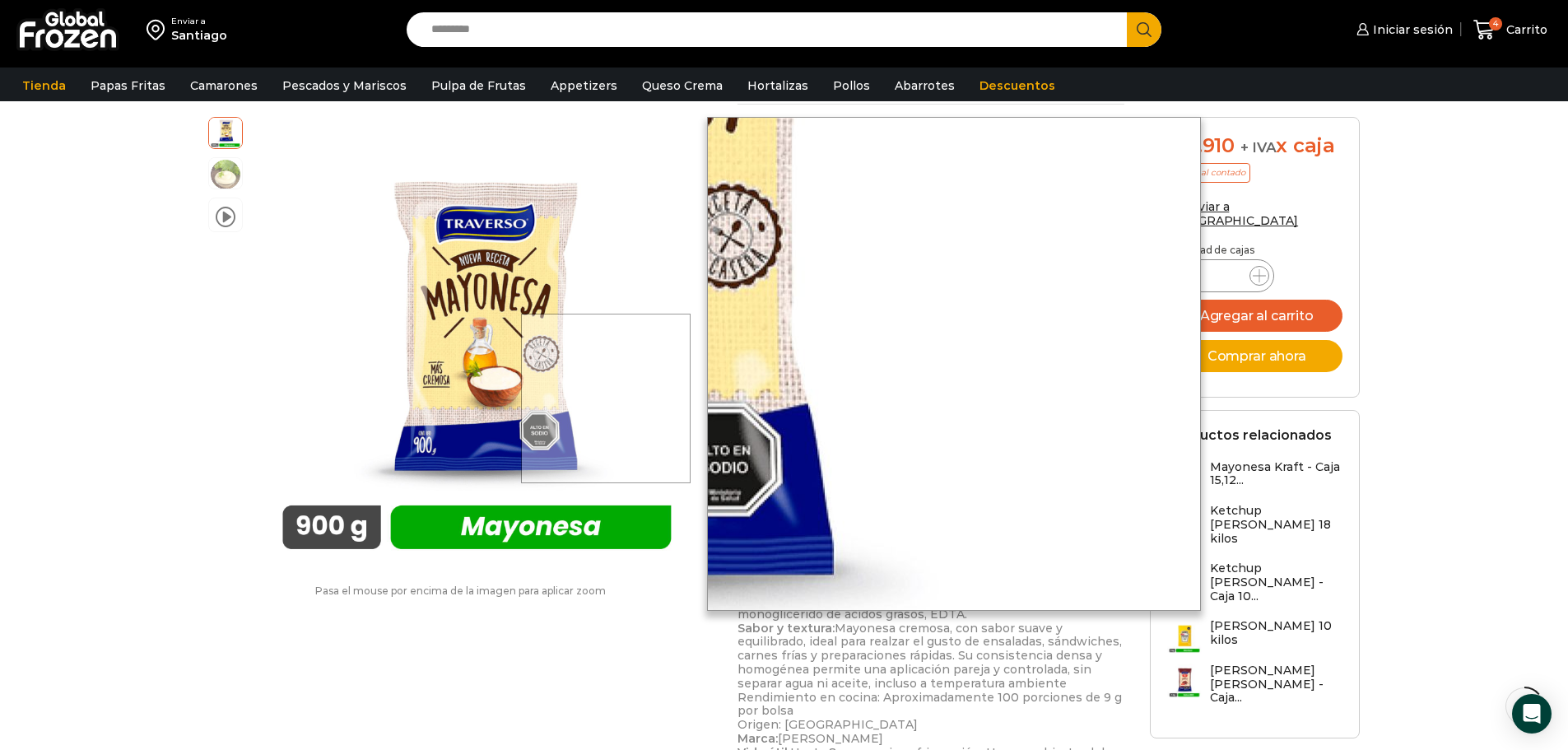
scroll to position [21, 0]
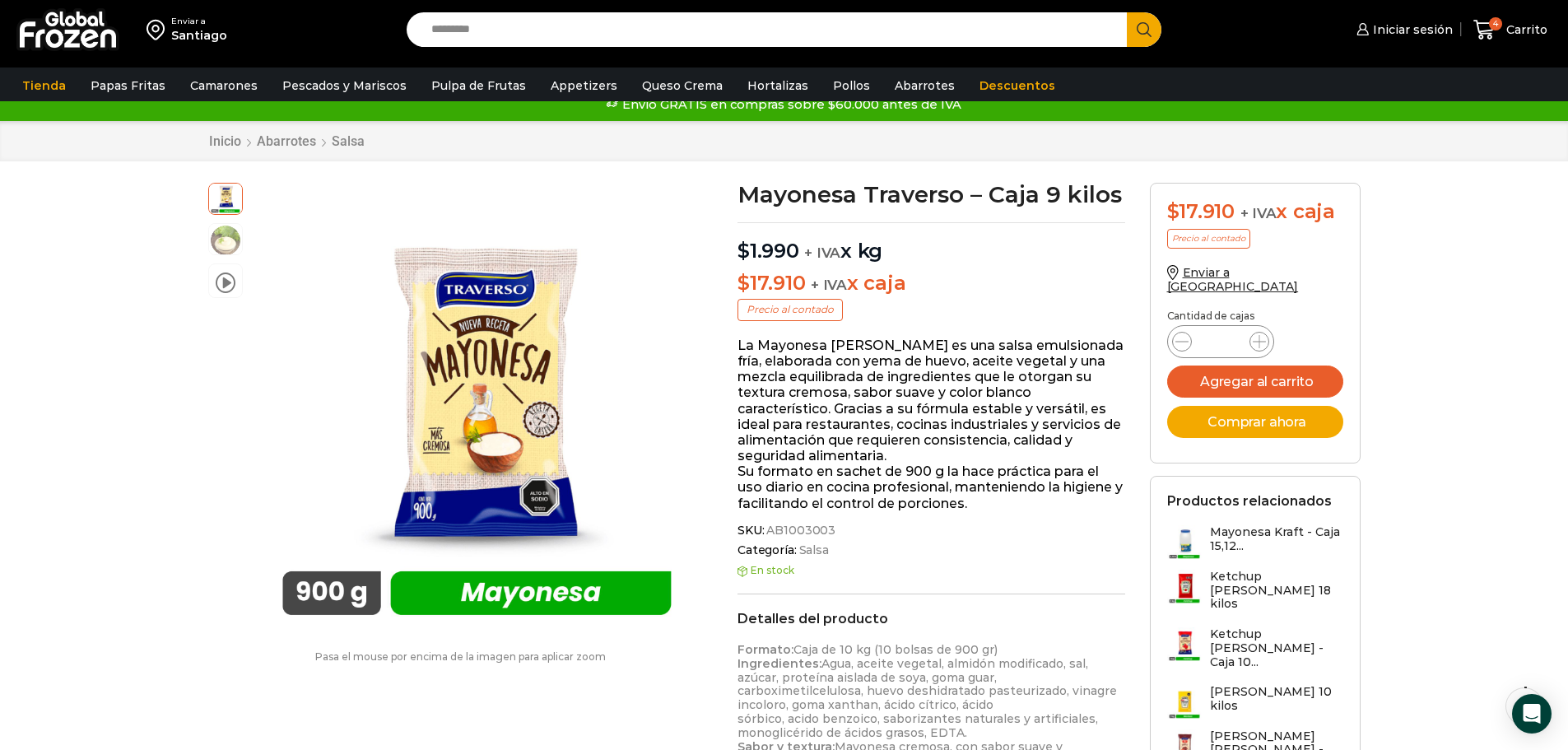
click at [76, 386] on div "Enviar a [GEOGRAPHIC_DATA] Search input Search Iniciar sesión" at bounding box center [784, 685] width 1568 height 1412
click at [1507, 21] on span "Carrito" at bounding box center [1525, 29] width 46 height 17
